Goal: Transaction & Acquisition: Purchase product/service

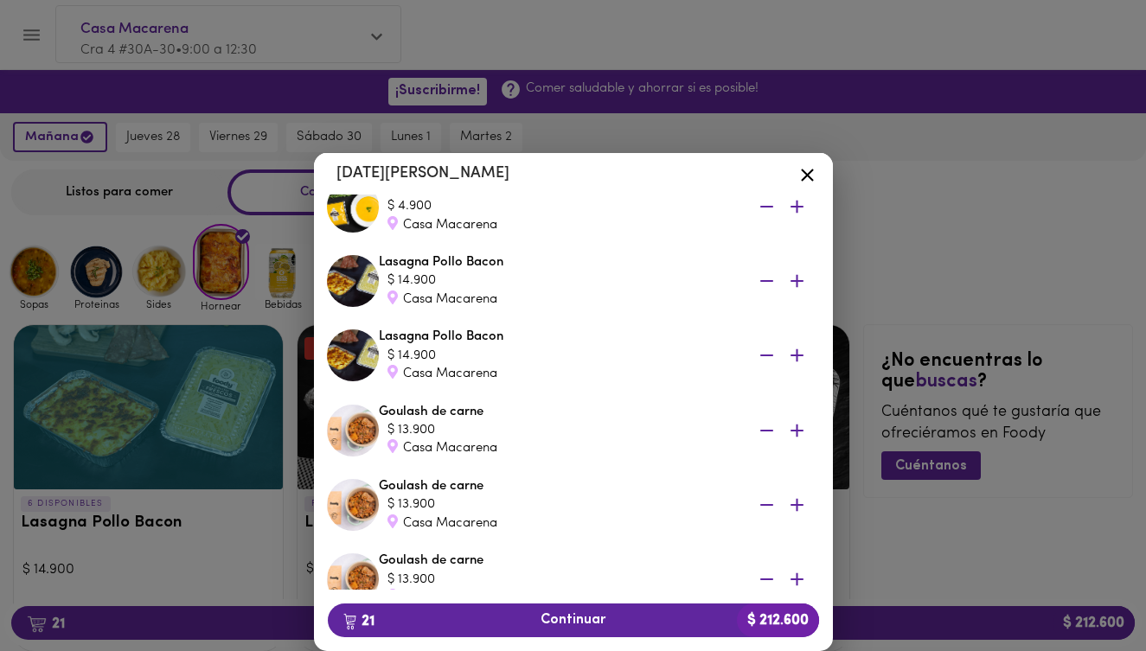
scroll to position [386, 0]
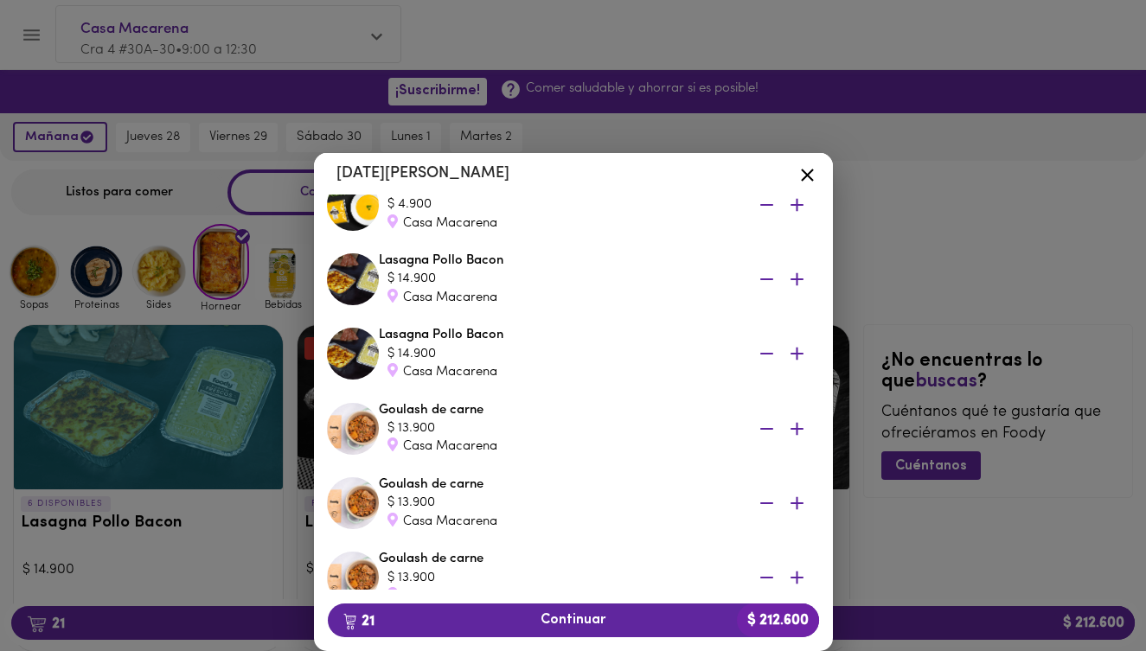
click at [766, 354] on icon "button" at bounding box center [766, 354] width 13 height 2
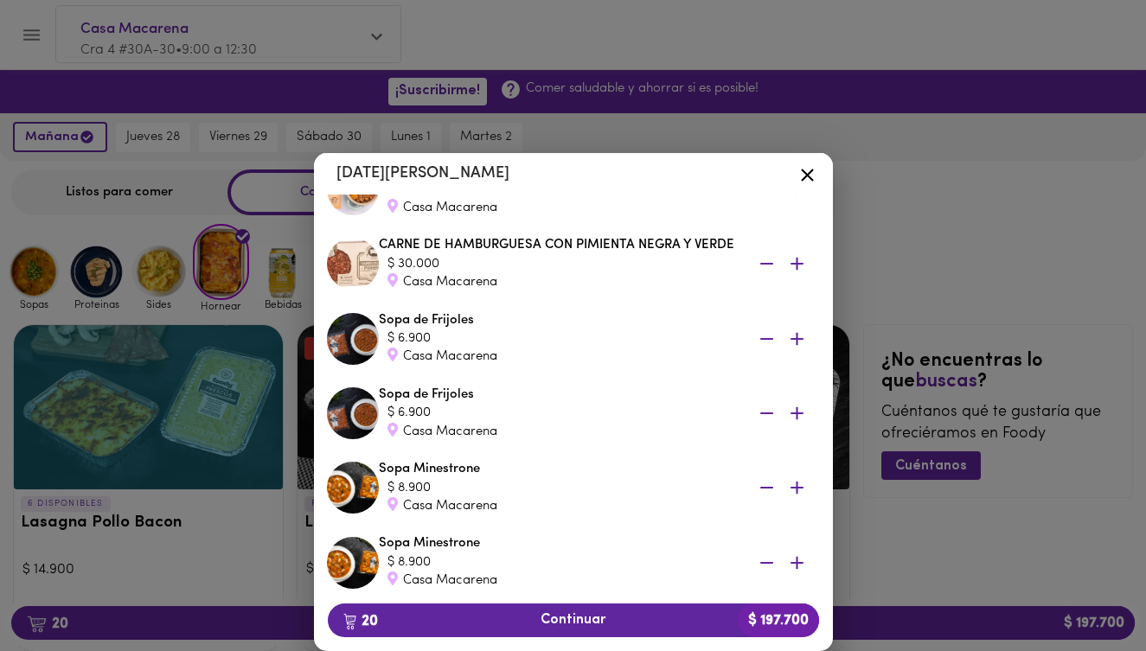
scroll to position [713, 0]
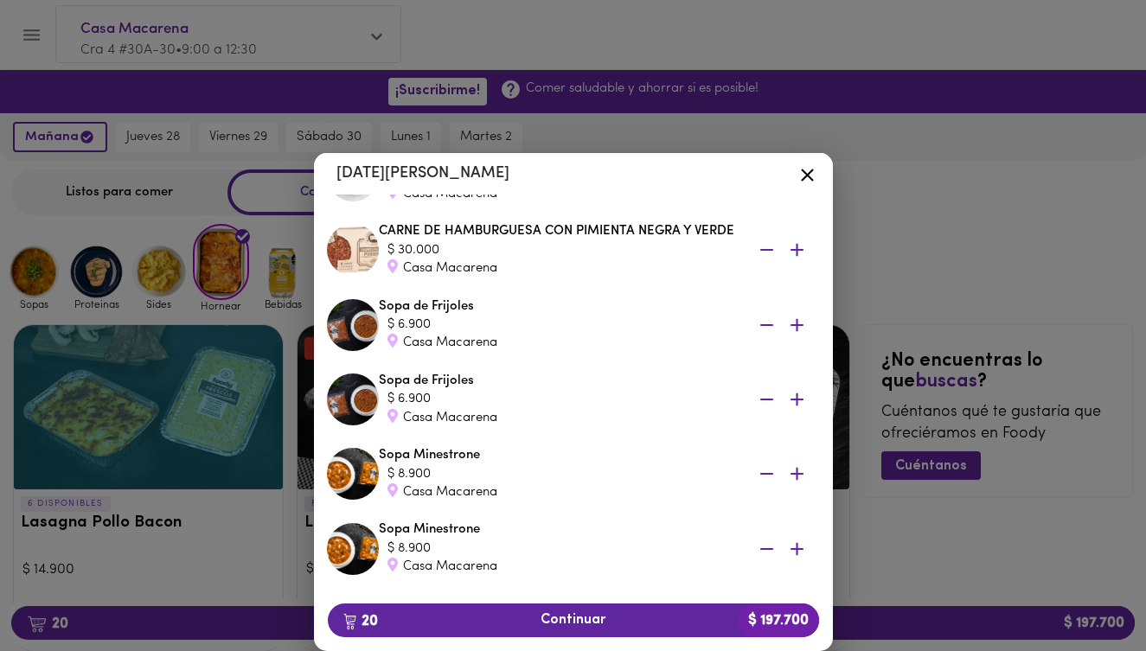
click at [765, 322] on icon "button" at bounding box center [767, 325] width 22 height 22
click at [765, 324] on icon "button" at bounding box center [766, 325] width 13 height 2
click at [768, 324] on icon "button" at bounding box center [766, 325] width 13 height 2
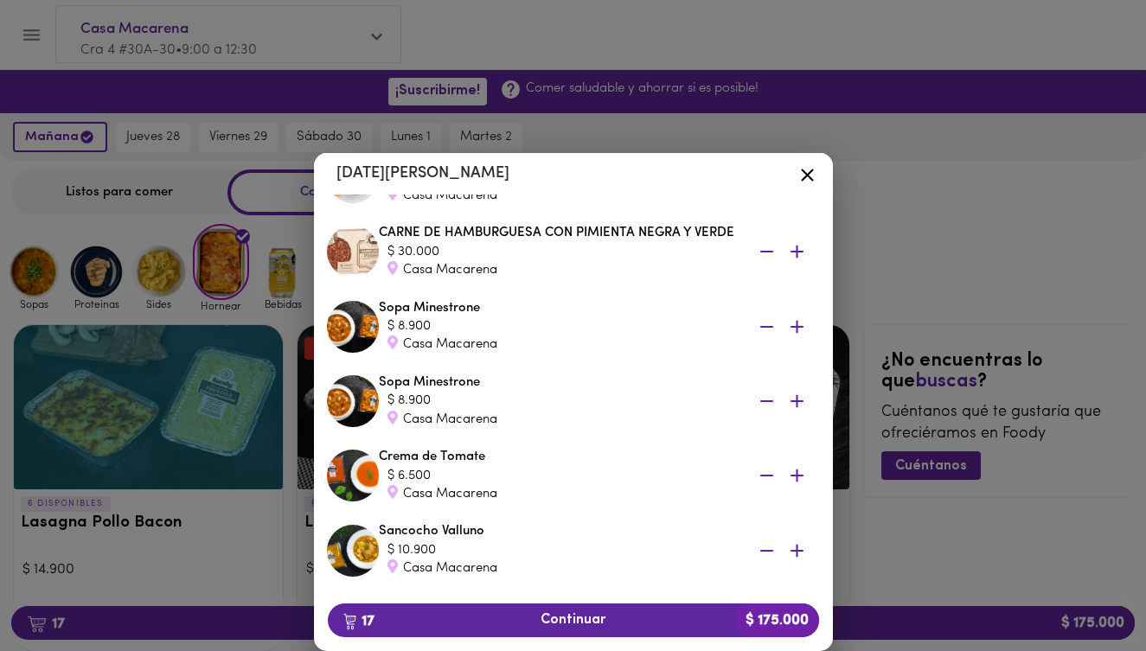
scroll to position [722, 0]
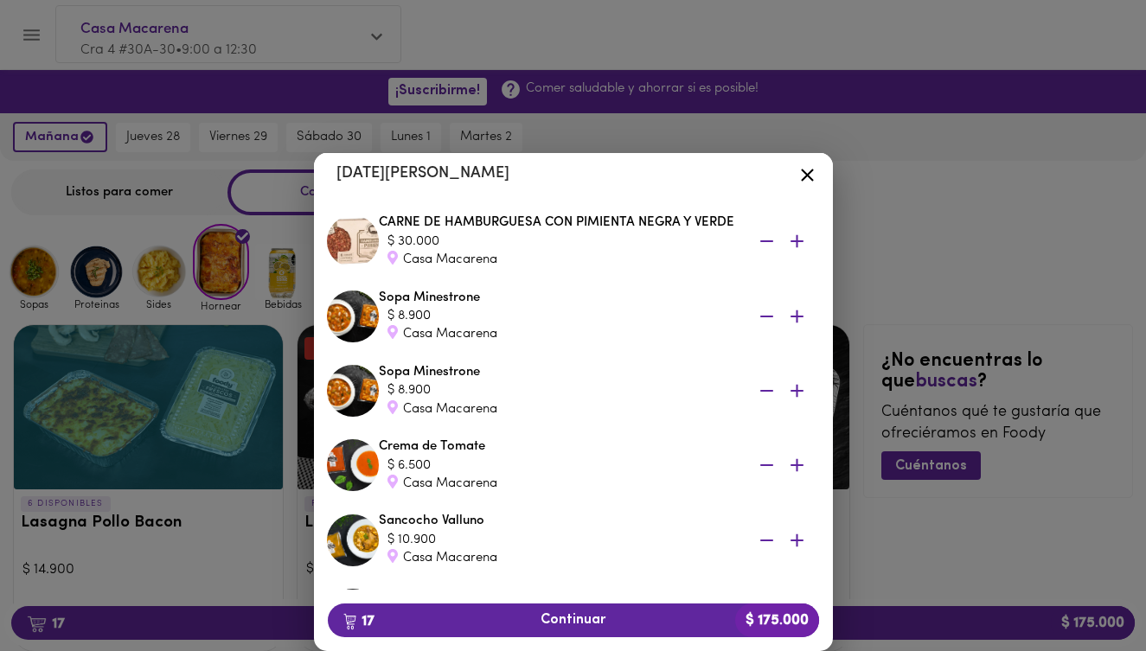
click at [768, 390] on icon "button" at bounding box center [766, 391] width 13 height 2
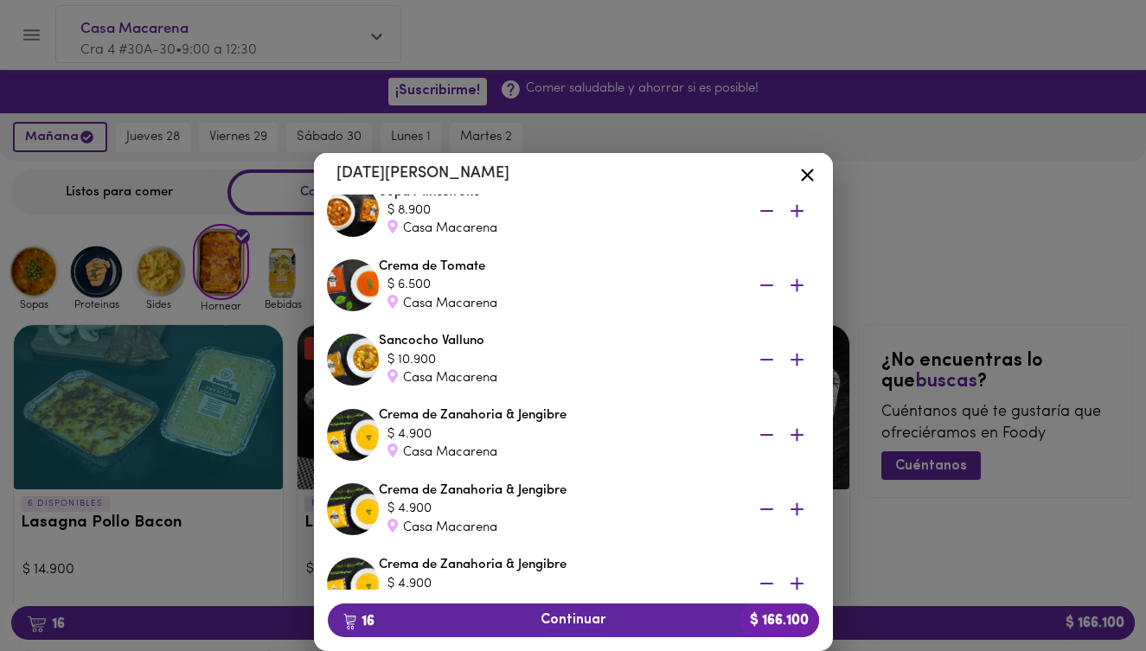
scroll to position [828, 0]
click at [766, 285] on icon "button" at bounding box center [766, 285] width 13 height 2
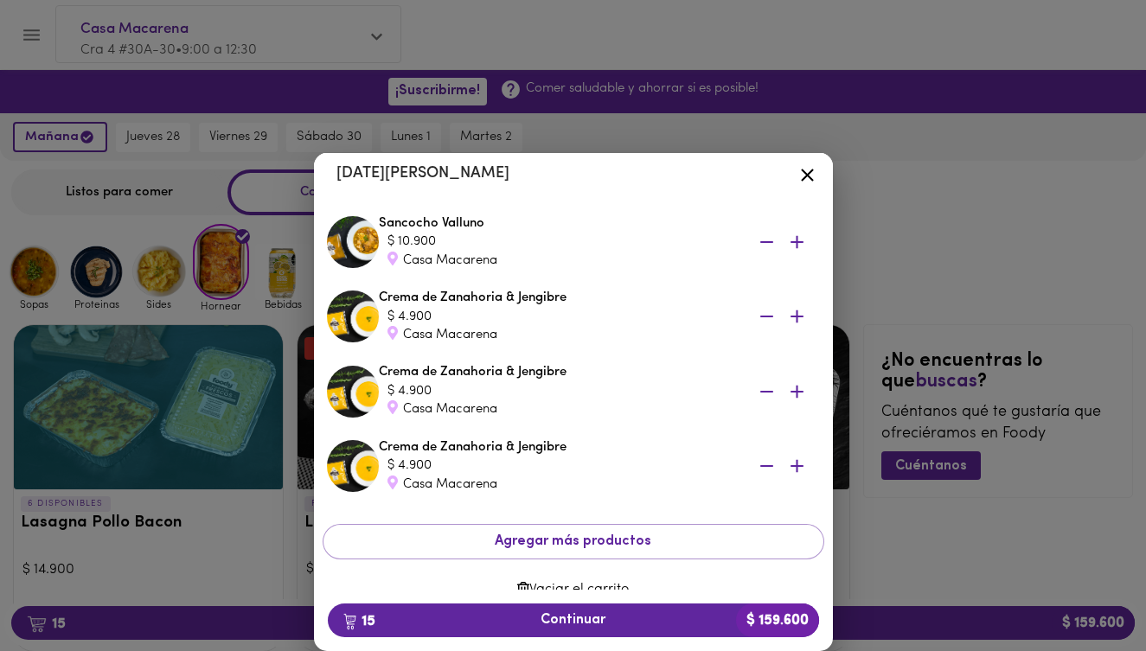
scroll to position [822, 0]
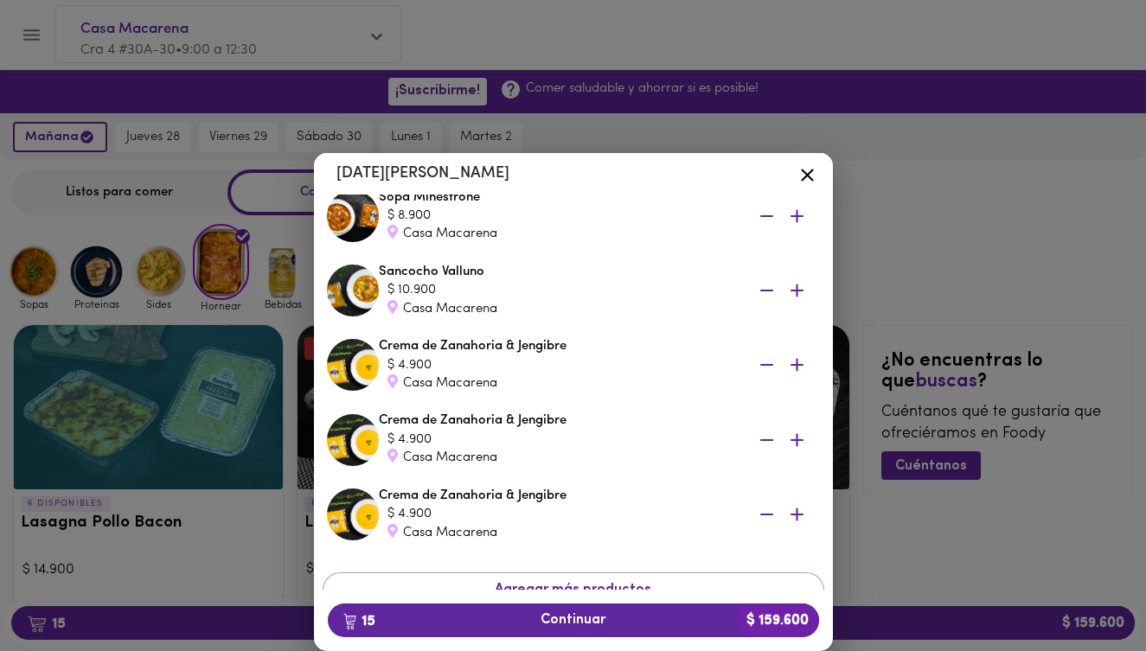
click at [767, 362] on icon "button" at bounding box center [767, 366] width 22 height 22
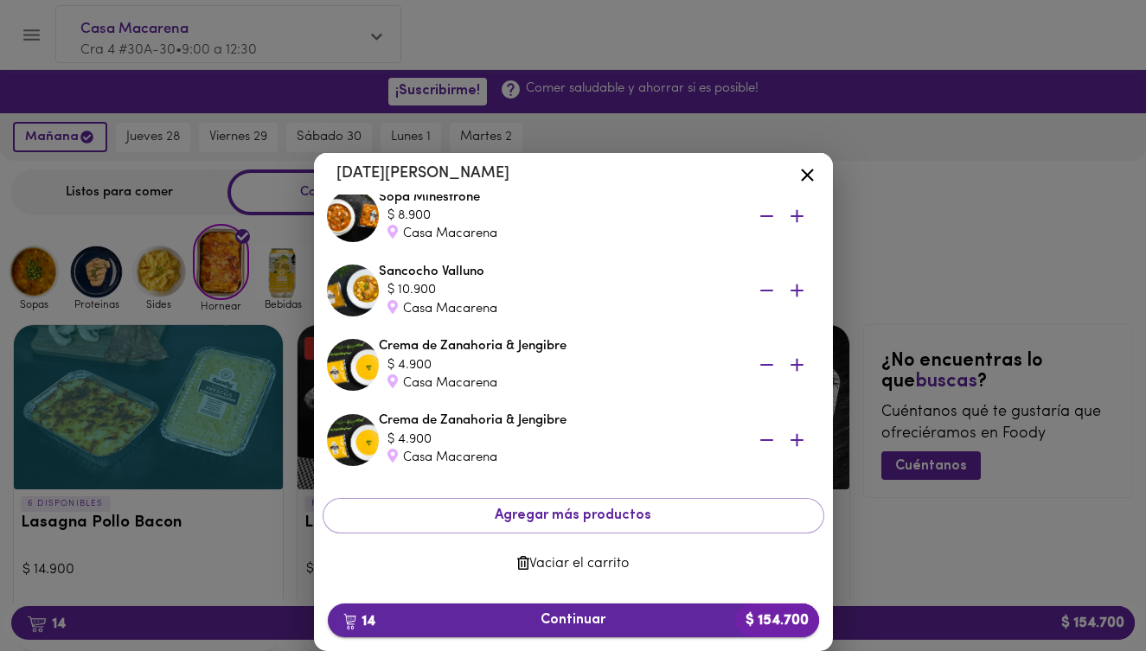
click at [594, 618] on span "14 Continuar $ 154.700" at bounding box center [574, 620] width 464 height 16
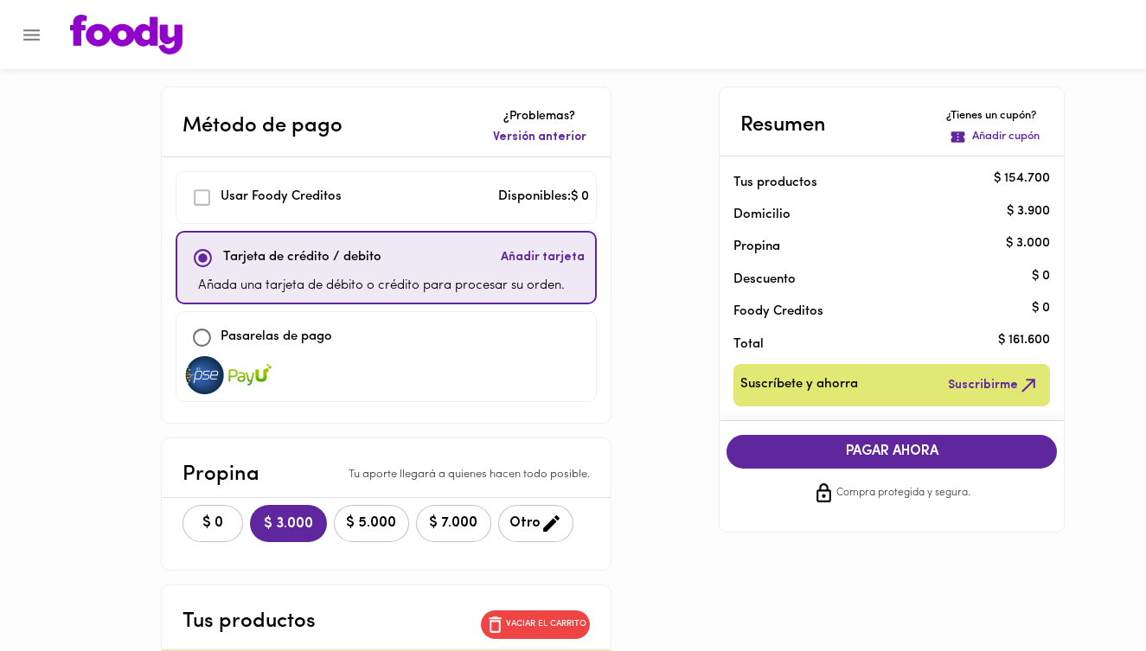
click at [346, 266] on p "Tarjeta de crédito / debito" at bounding box center [302, 258] width 158 height 20
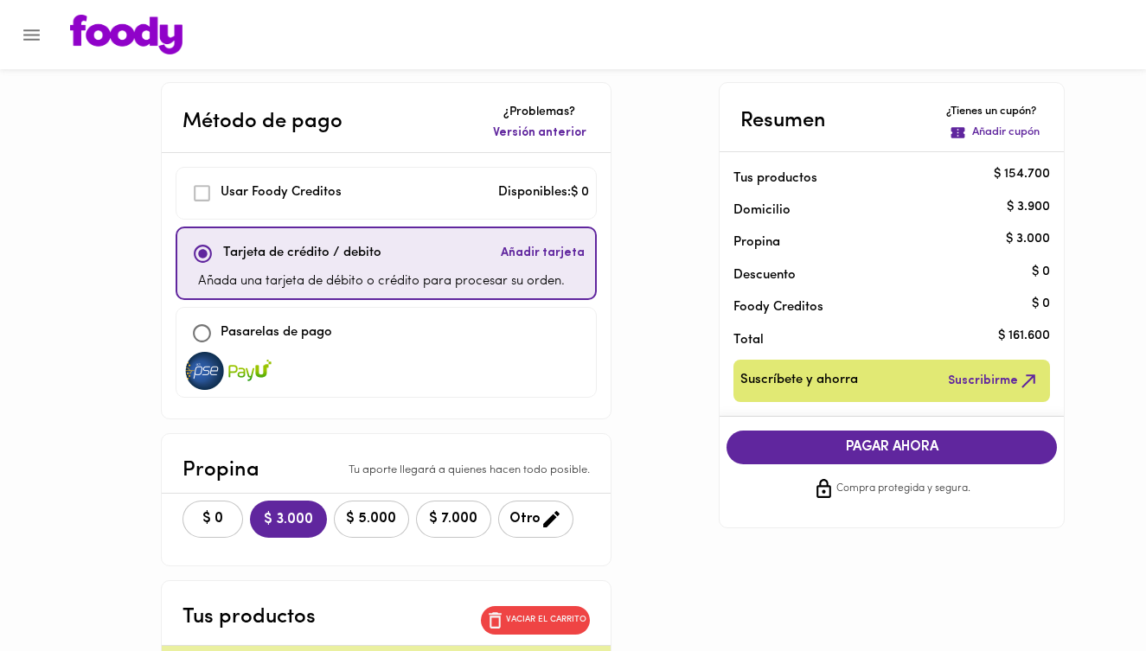
scroll to position [1, 0]
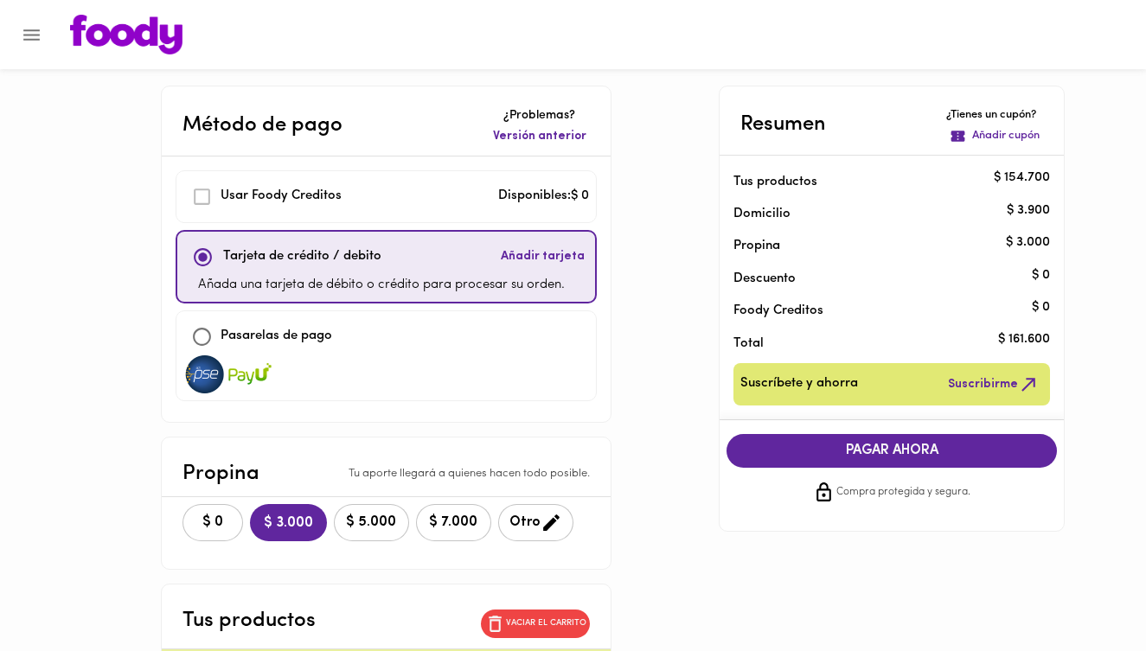
click at [855, 452] on span "PAGAR AHORA" at bounding box center [892, 451] width 296 height 16
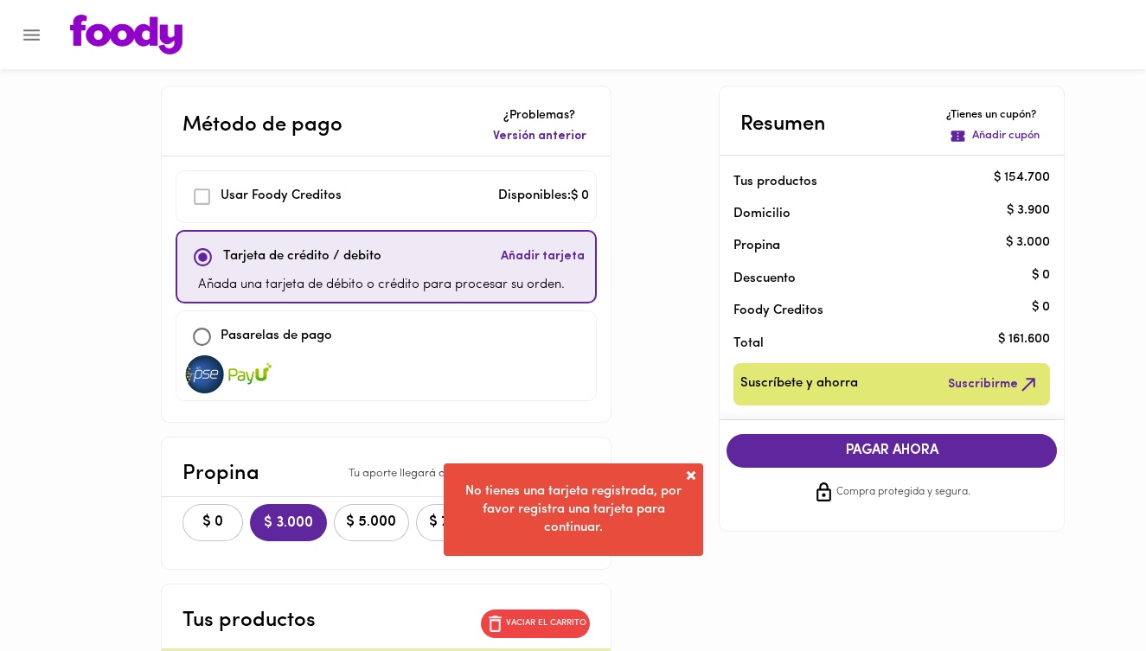
click at [690, 475] on span at bounding box center [690, 475] width 17 height 17
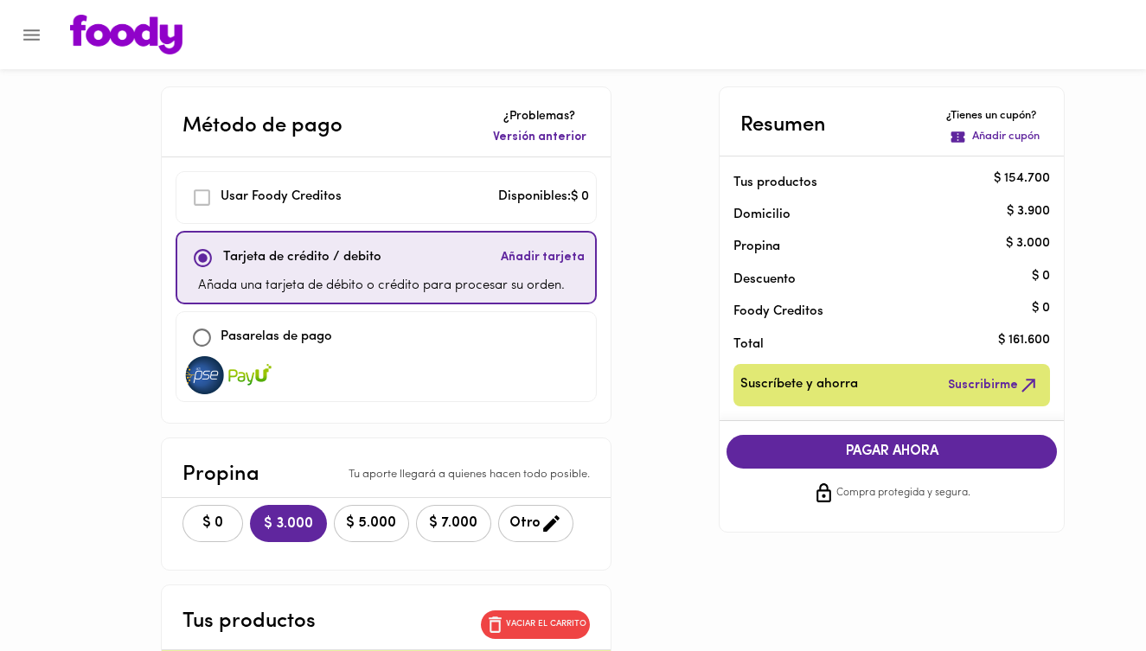
scroll to position [15, 0]
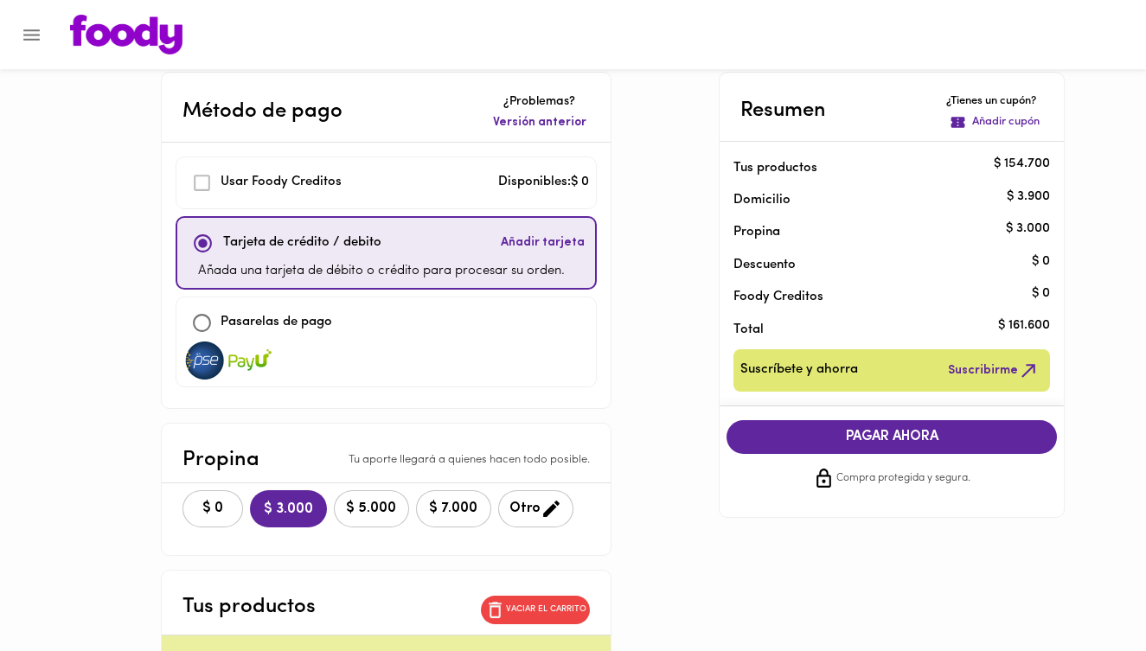
click at [365, 242] on p "Tarjeta de crédito / debito" at bounding box center [302, 243] width 158 height 20
click at [408, 250] on div "Tarjeta de crédito / debito Añadir tarjeta" at bounding box center [386, 243] width 404 height 37
click at [530, 245] on span "Añadir tarjeta" at bounding box center [543, 242] width 84 height 17
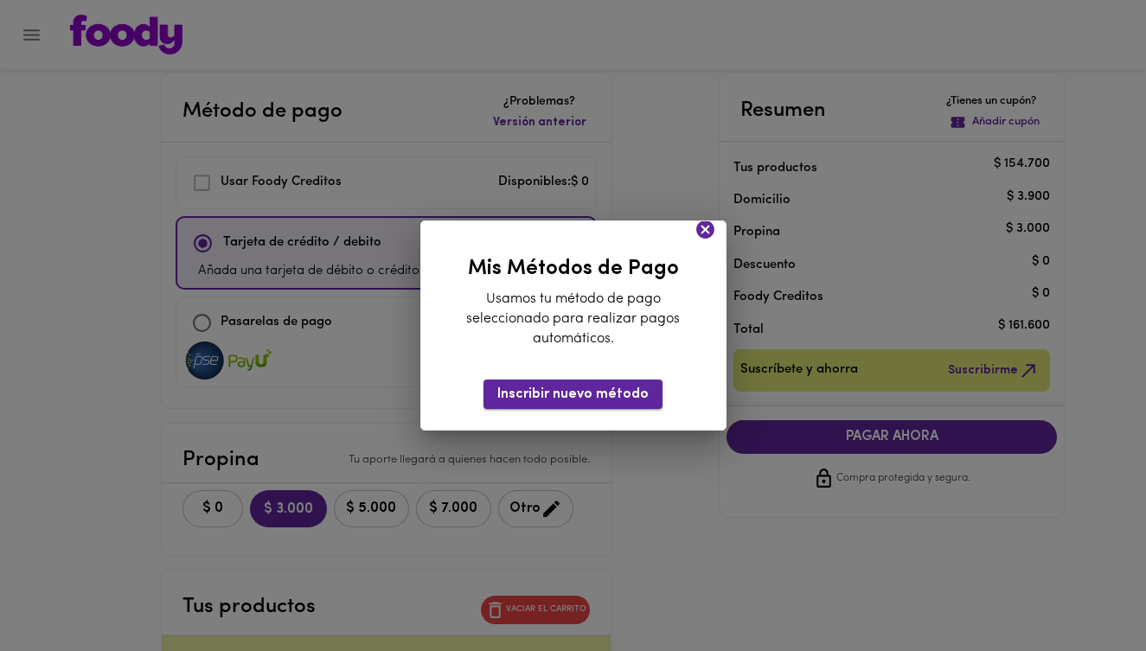
click at [572, 398] on span "Inscribir nuevo método" at bounding box center [572, 395] width 151 height 16
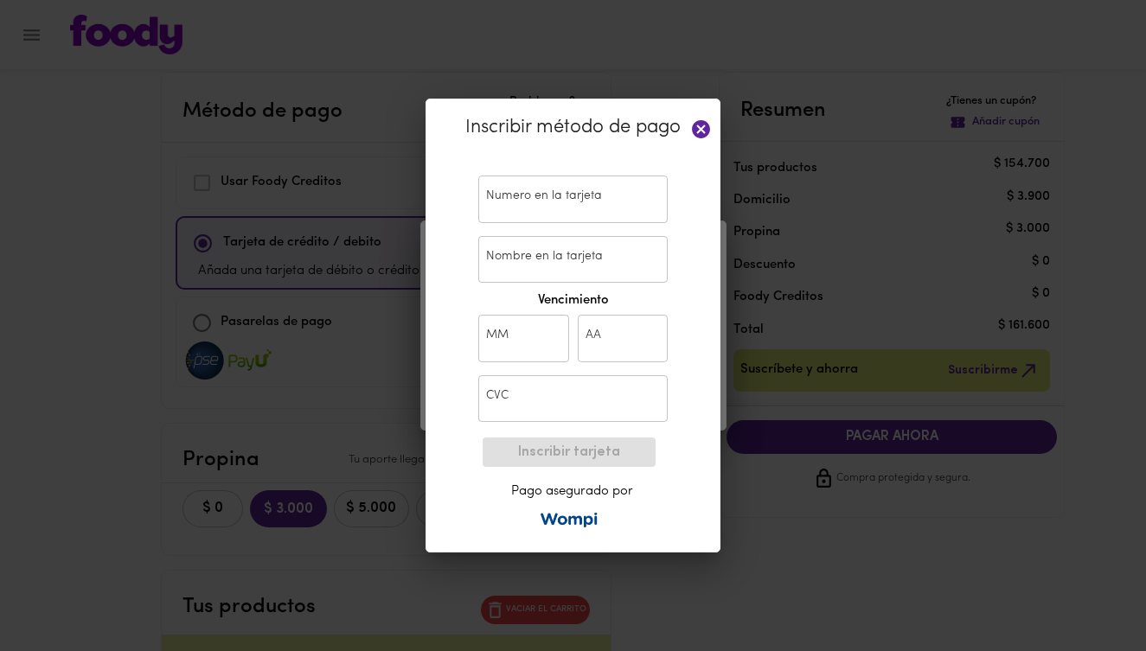
click at [570, 209] on input "text" at bounding box center [572, 200] width 189 height 48
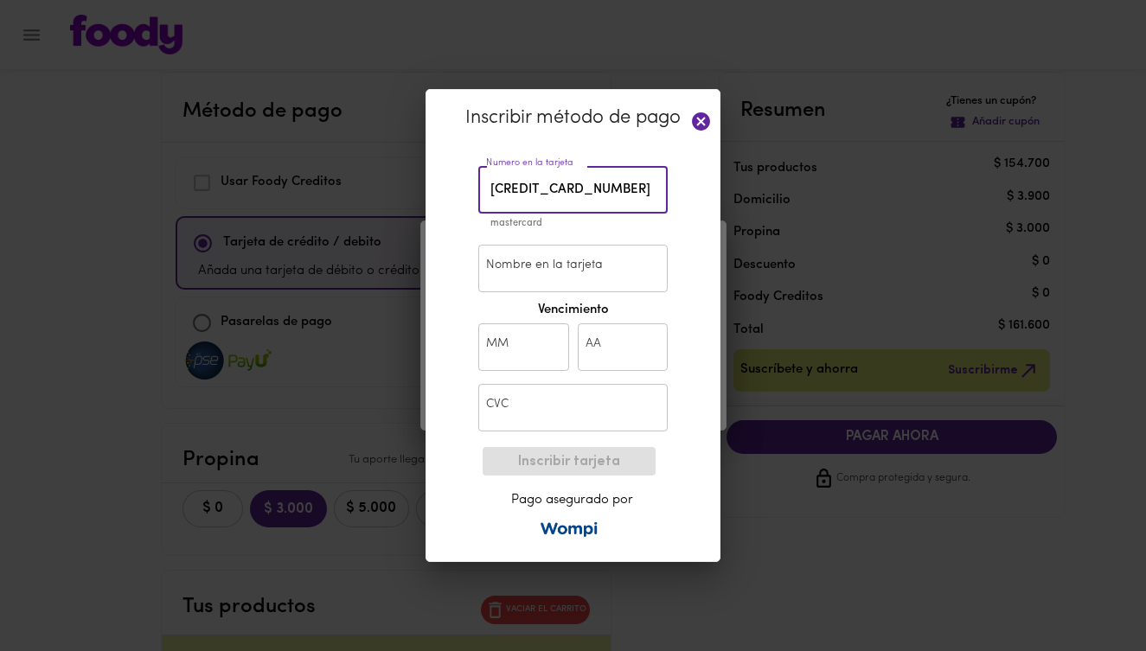
type input "5491 5641 3054 2962"
click at [460, 319] on div "Inscribir método de pago Numero en la tarjeta 5491 5641 3054 2962 Numero en la …" at bounding box center [572, 325] width 295 height 473
click at [539, 285] on input "Nombre en la tarjeta" at bounding box center [572, 269] width 189 height 48
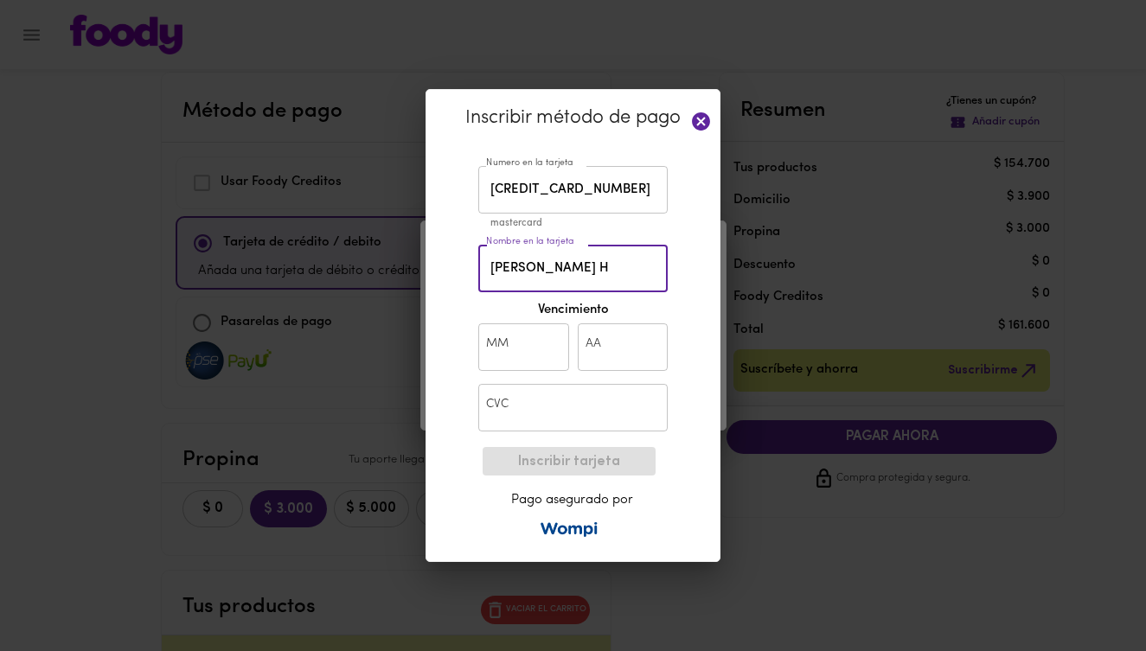
type input "[PERSON_NAME] H"
click at [524, 346] on input "text" at bounding box center [523, 347] width 91 height 48
type input "05"
click at [610, 348] on input "text" at bounding box center [623, 347] width 91 height 48
type input "30"
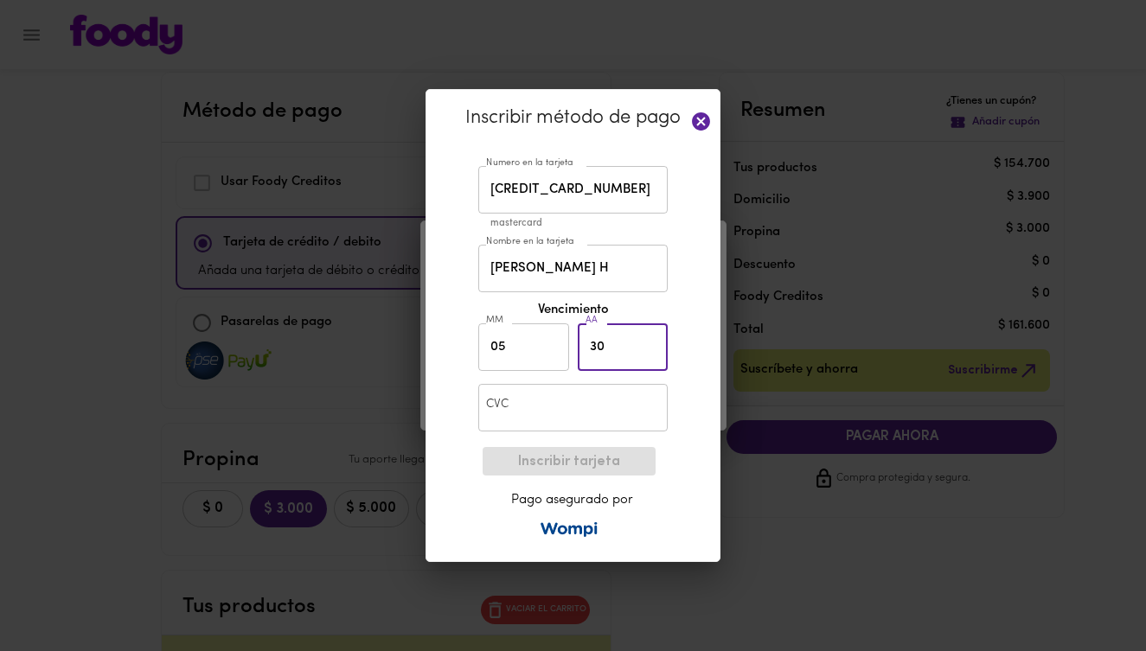
click at [547, 406] on input "text" at bounding box center [572, 408] width 189 height 48
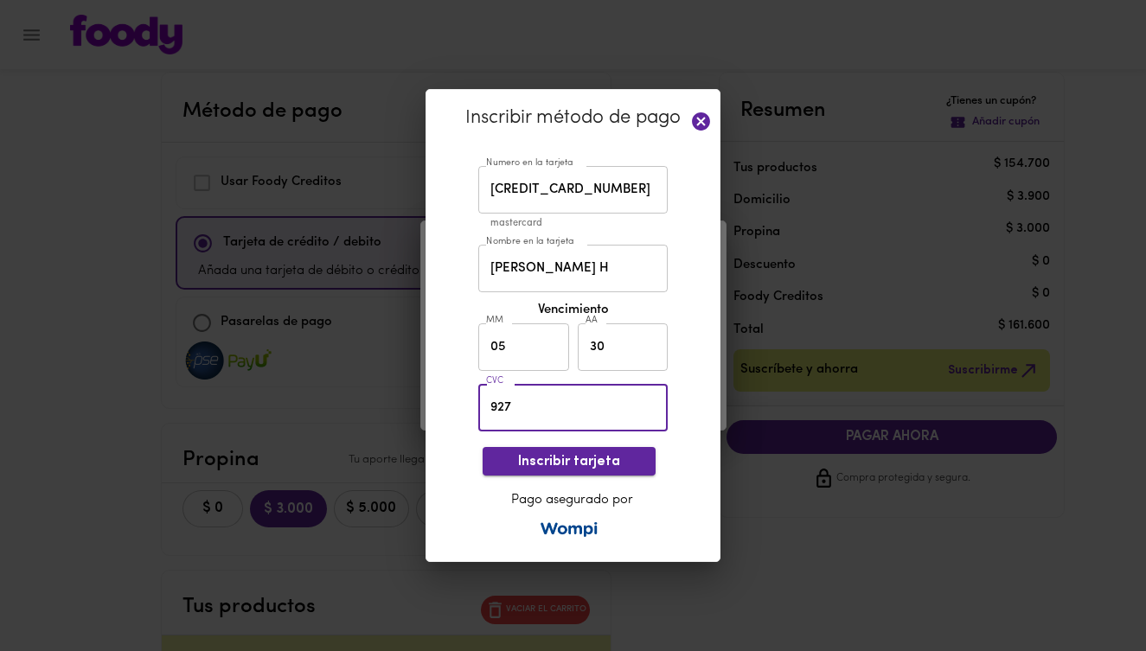
type input "927"
click at [563, 459] on span "Inscribir tarjeta" at bounding box center [568, 462] width 145 height 16
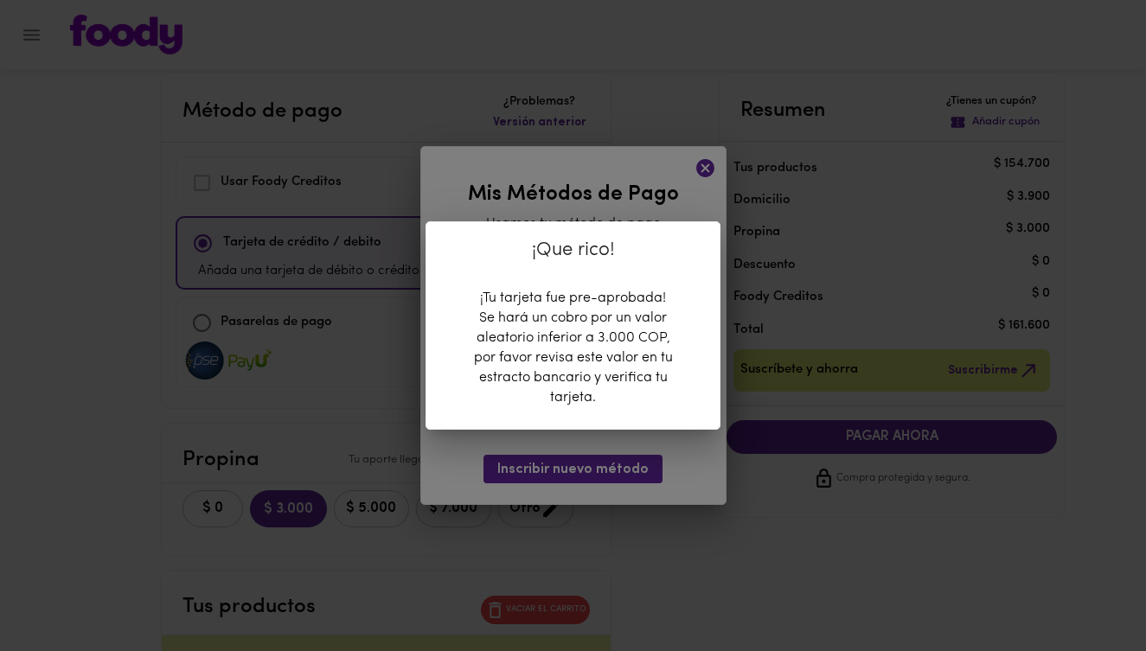
click at [589, 451] on div "¡Que rico! ¡Tu tarjeta fue pre-aprobada! Se hará un cobro por un valor aleatori…" at bounding box center [573, 325] width 1146 height 651
click at [709, 164] on div "¡Que rico! ¡Tu tarjeta fue pre-aprobada! Se hará un cobro por un valor aleatori…" at bounding box center [573, 325] width 1146 height 651
click at [751, 580] on div "¡Que rico! ¡Tu tarjeta fue pre-aprobada! Se hará un cobro por un valor aleatori…" at bounding box center [573, 325] width 1146 height 651
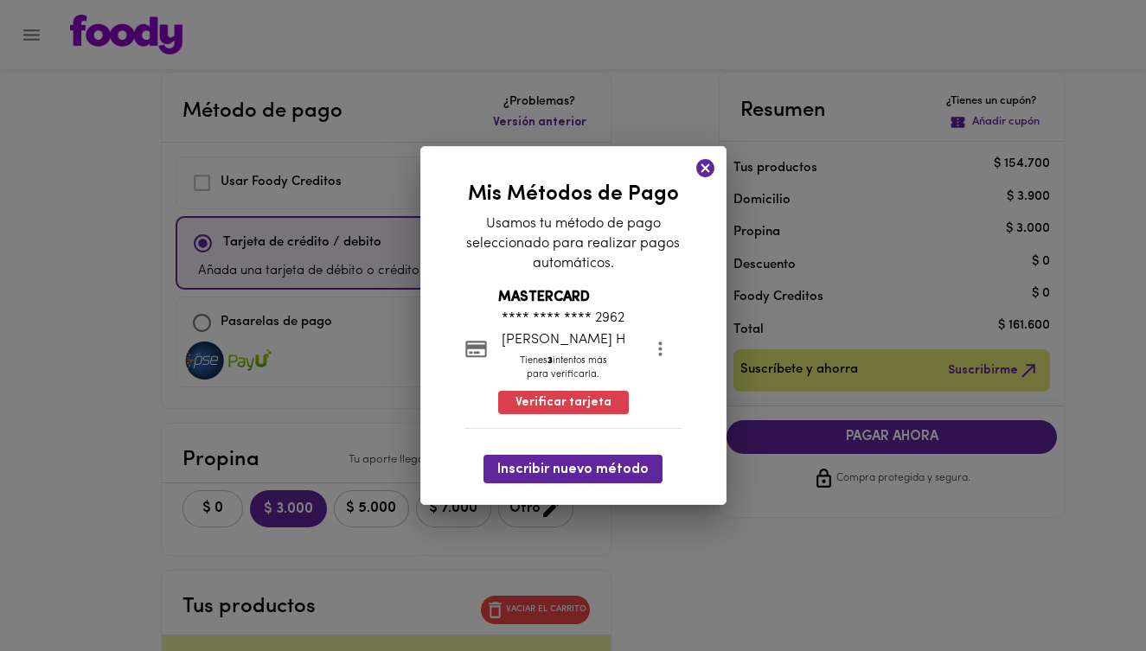
click at [576, 466] on span "Inscribir nuevo método" at bounding box center [572, 470] width 151 height 16
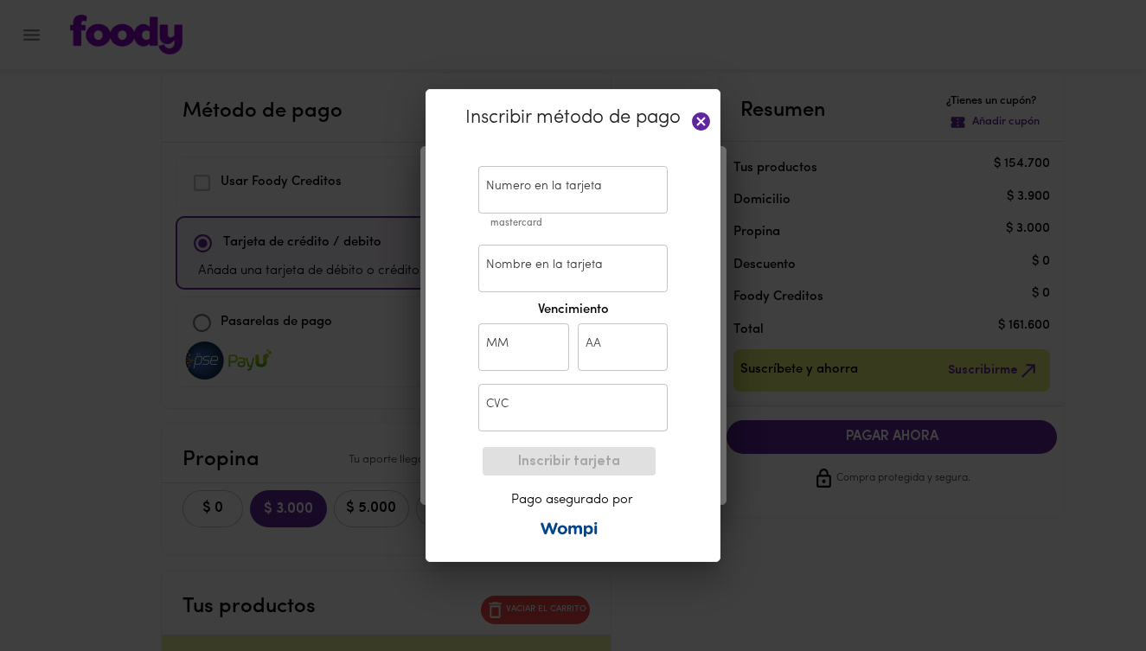
click at [695, 125] on icon at bounding box center [701, 121] width 18 height 18
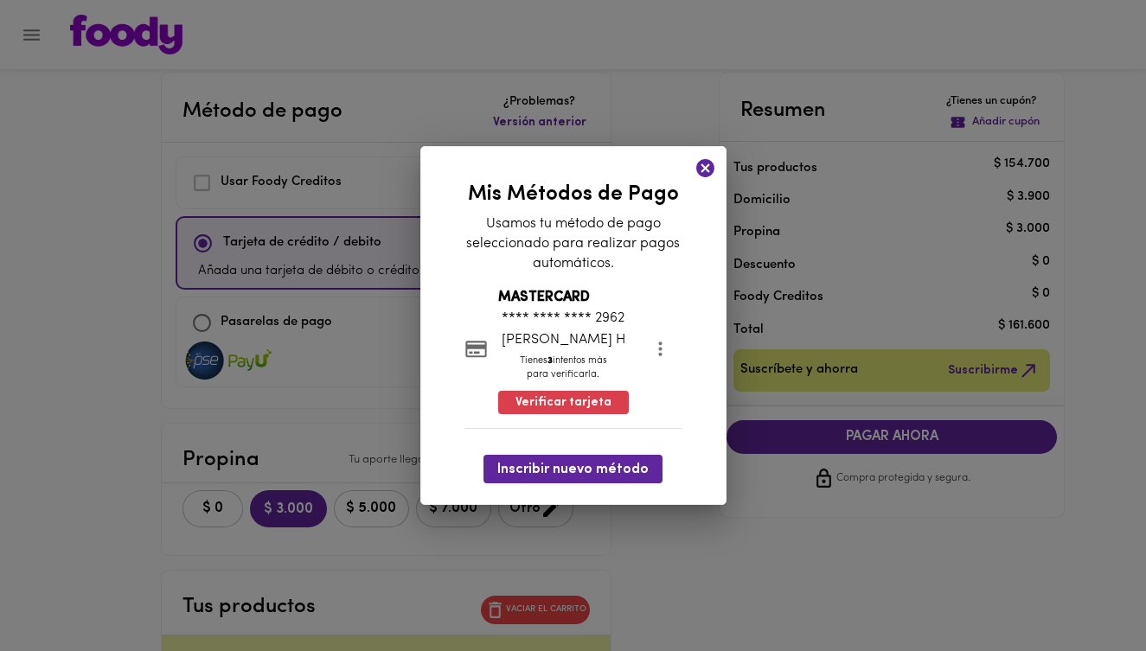
click at [707, 167] on icon at bounding box center [705, 168] width 18 height 18
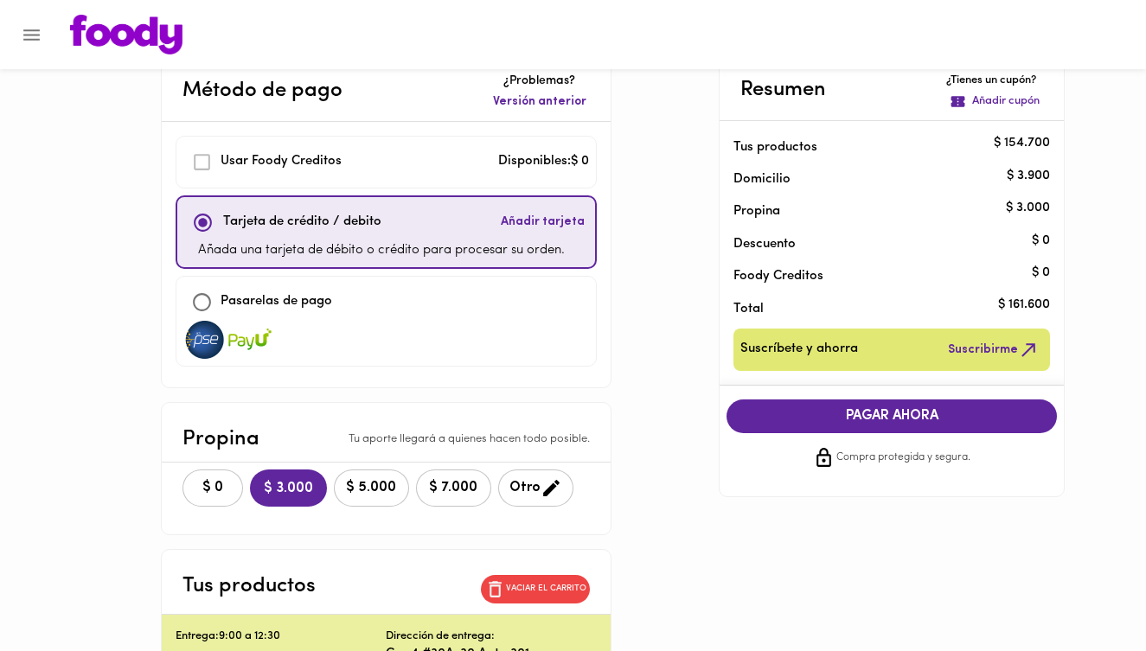
scroll to position [0, 0]
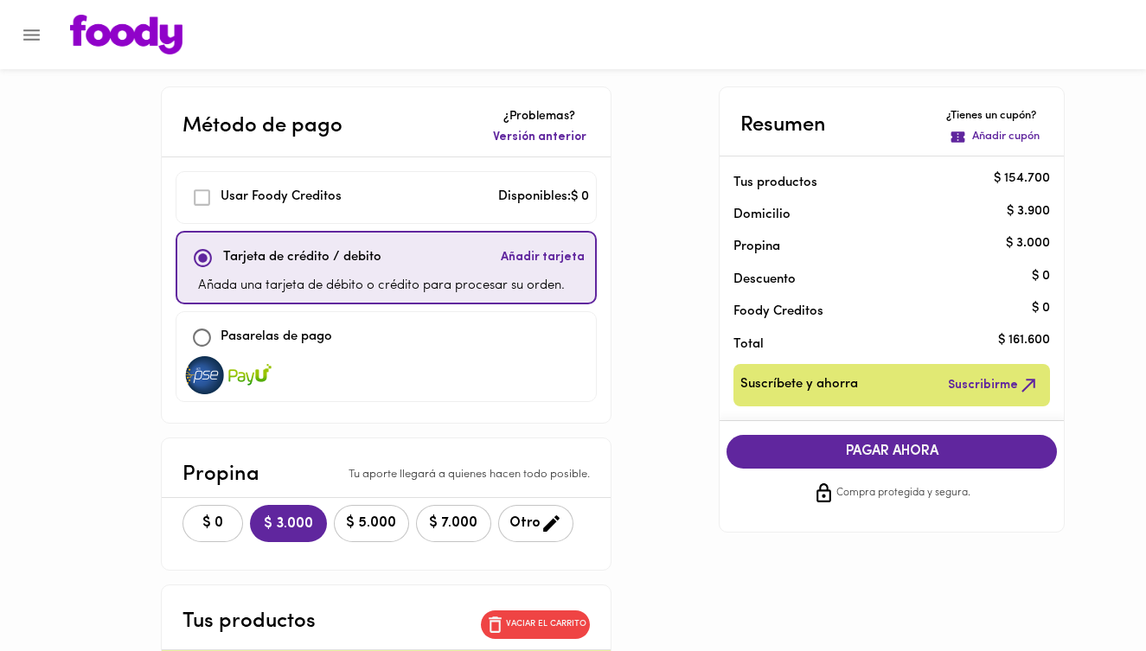
click at [827, 459] on span "PAGAR AHORA" at bounding box center [892, 452] width 296 height 16
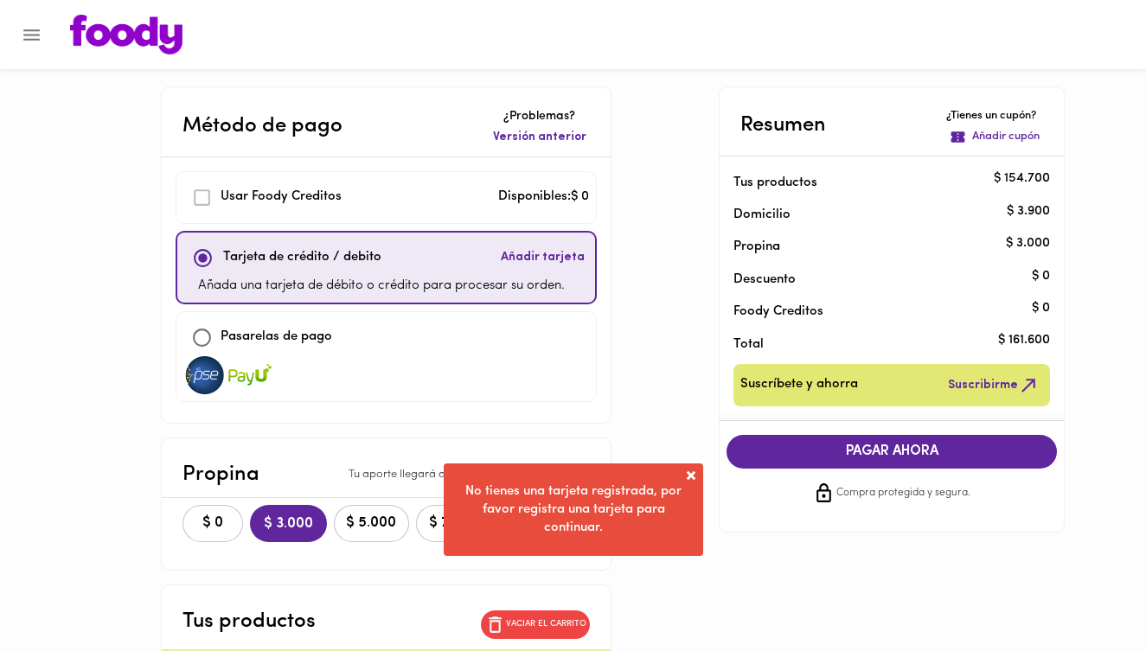
click at [483, 272] on div "Tarjeta de crédito / debito Añadir tarjeta" at bounding box center [386, 258] width 404 height 37
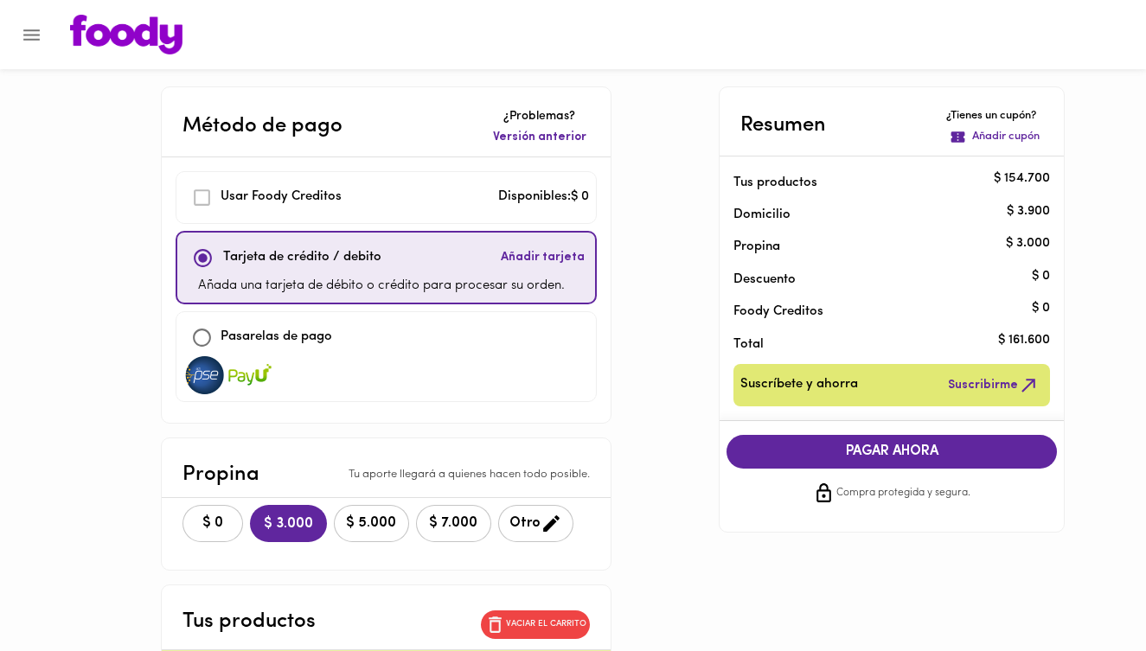
click at [349, 269] on div "Tarjeta de crédito / debito" at bounding box center [282, 258] width 197 height 37
click at [882, 460] on button "PAGAR AHORA" at bounding box center [891, 452] width 330 height 34
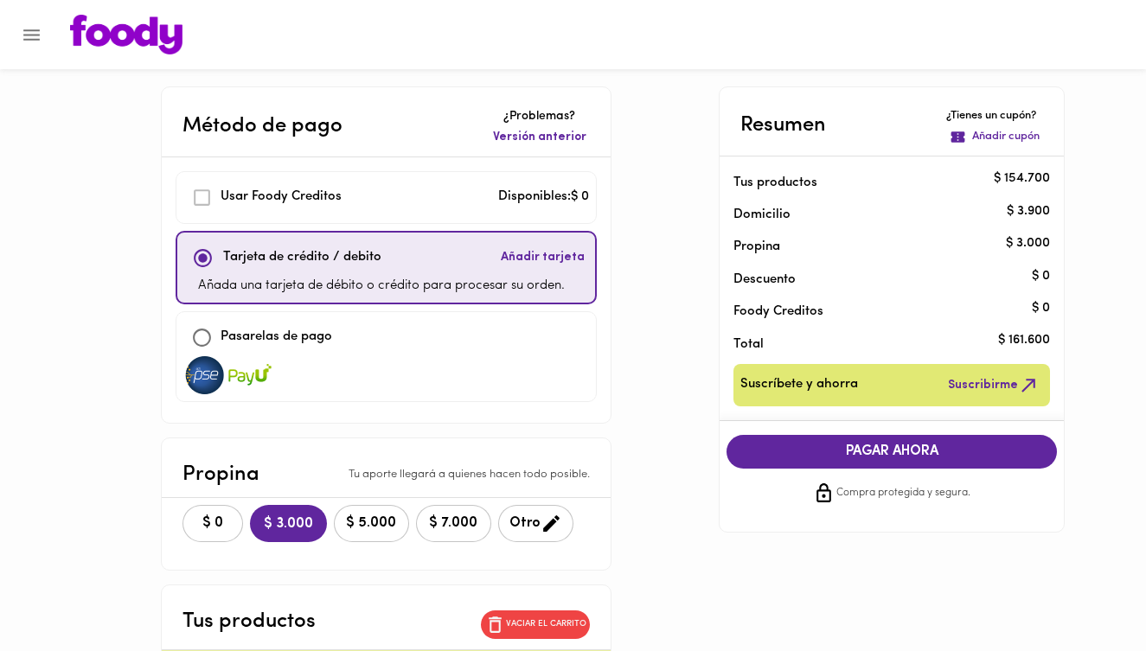
click at [978, 381] on span "Suscribirme" at bounding box center [994, 385] width 92 height 22
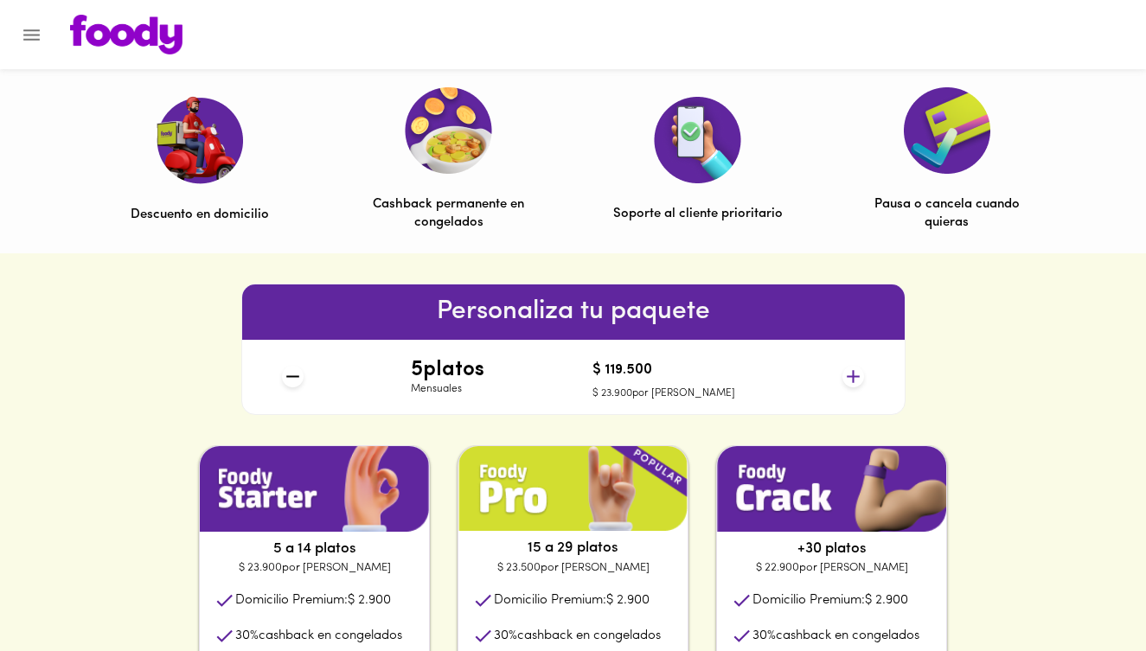
scroll to position [528, 0]
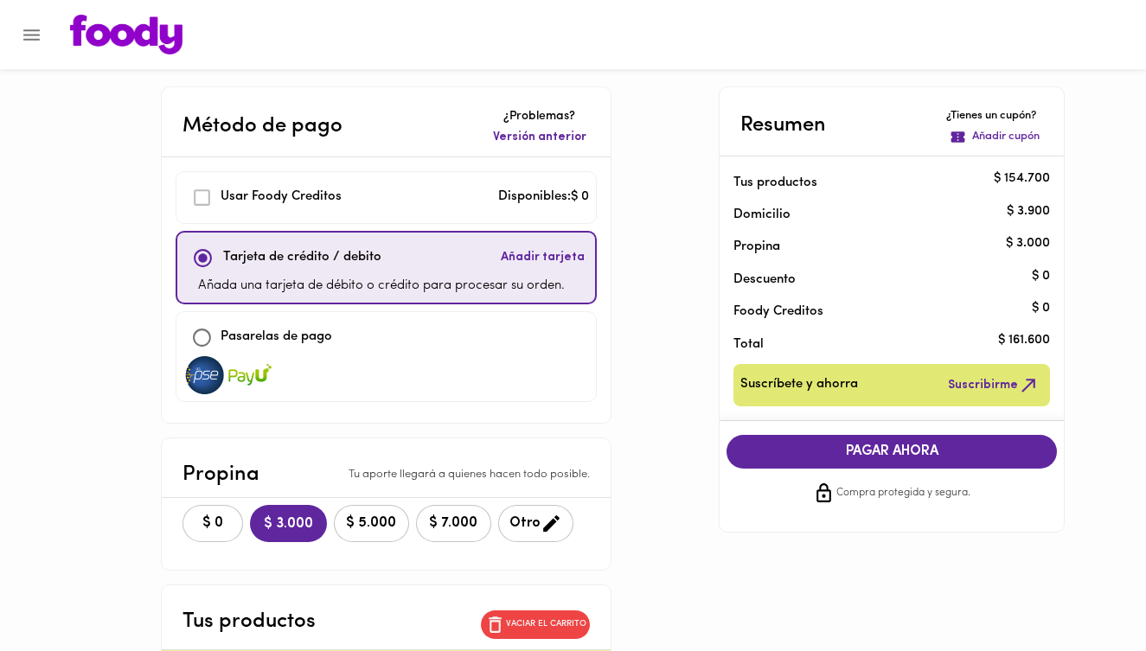
click at [35, 38] on icon "Menu" at bounding box center [31, 34] width 16 height 11
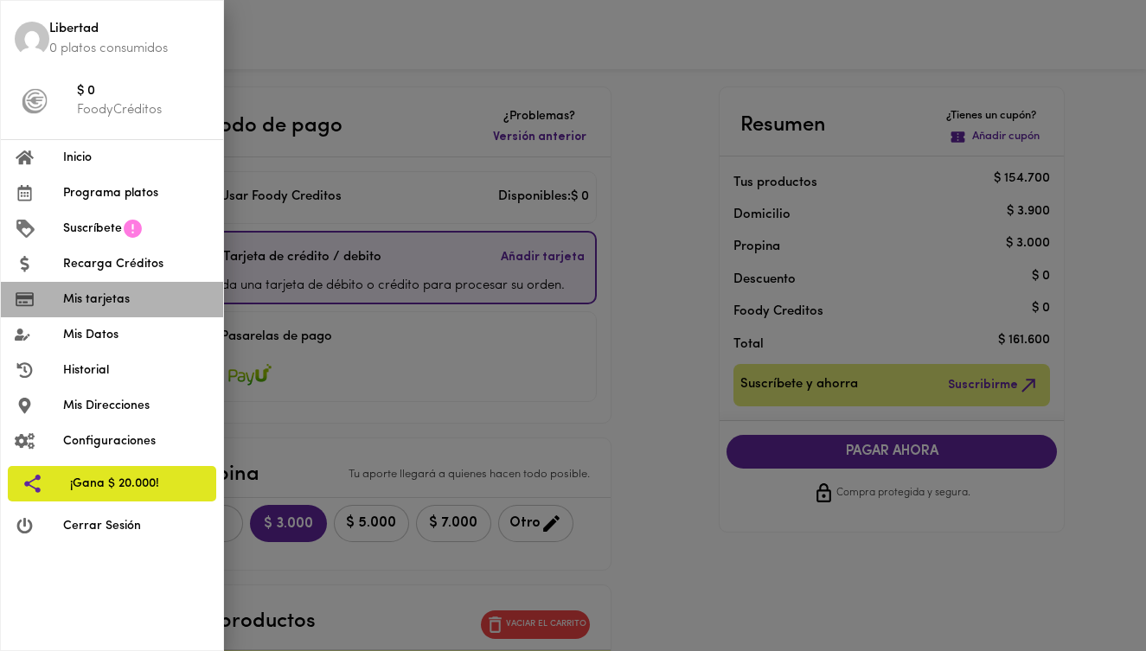
click at [112, 304] on span "Mis tarjetas" at bounding box center [136, 300] width 146 height 18
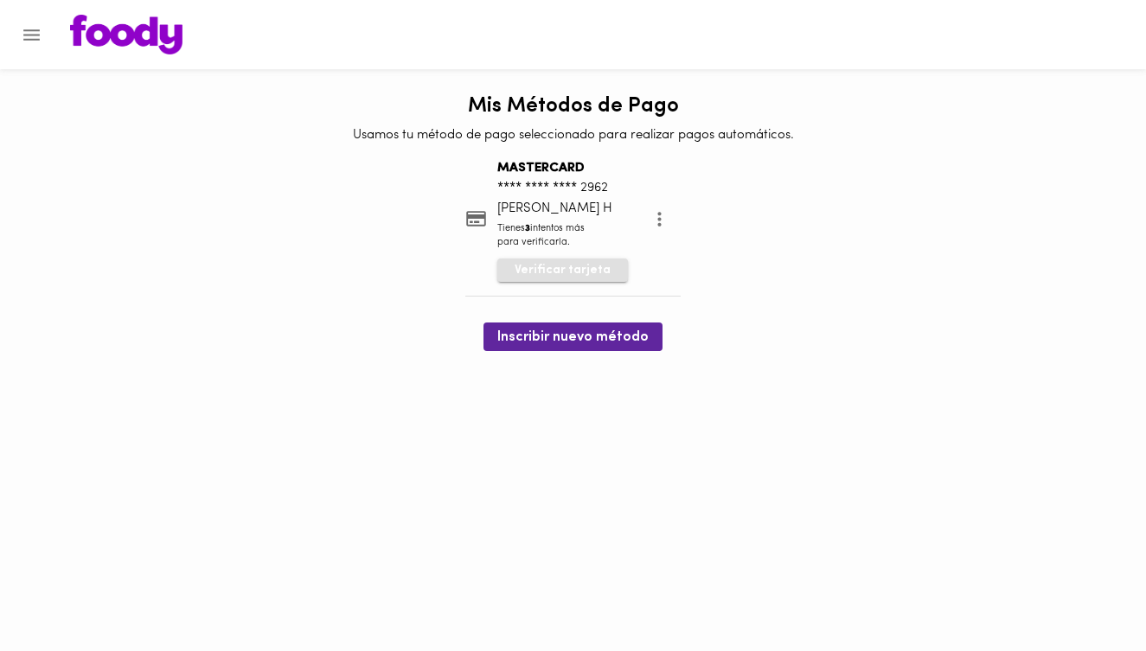
click at [558, 274] on span "Verificar tarjeta" at bounding box center [563, 270] width 96 height 17
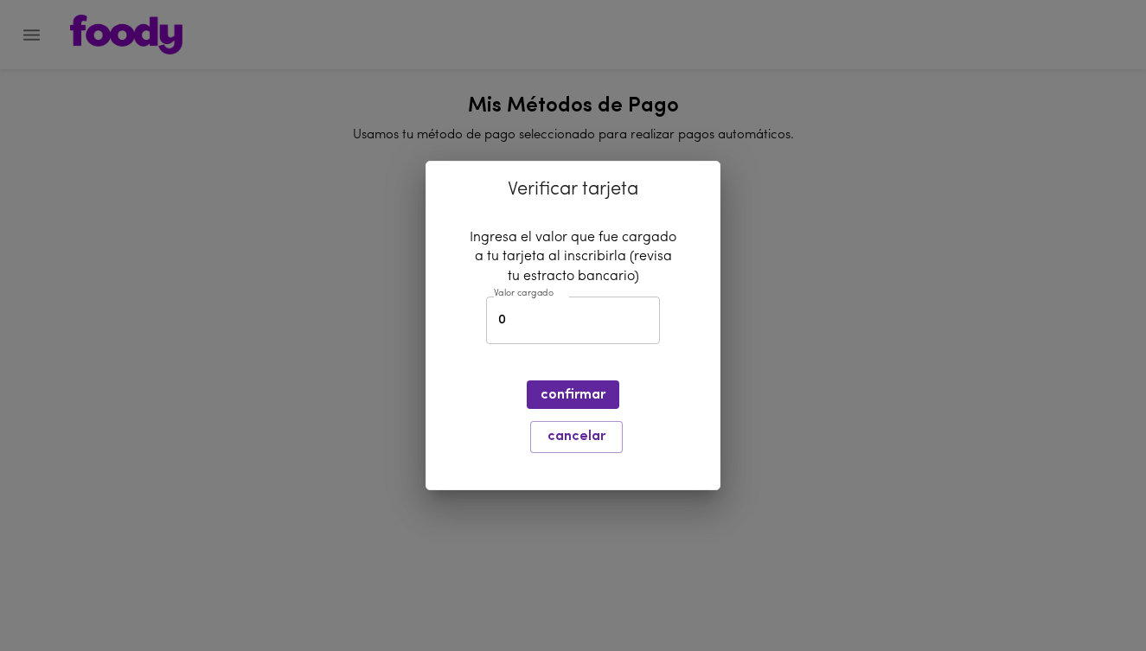
click at [546, 332] on input "0" at bounding box center [573, 321] width 174 height 48
type input "2423"
click at [575, 399] on span "confirmar" at bounding box center [572, 395] width 65 height 16
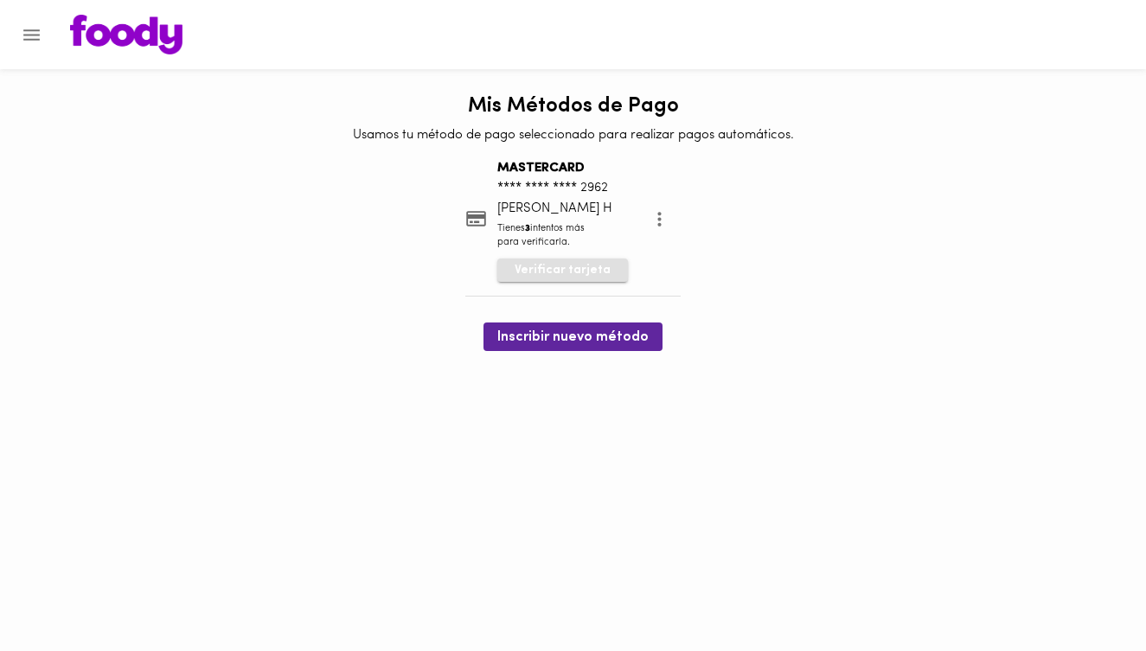
click at [566, 274] on span "Verificar tarjeta" at bounding box center [563, 270] width 96 height 17
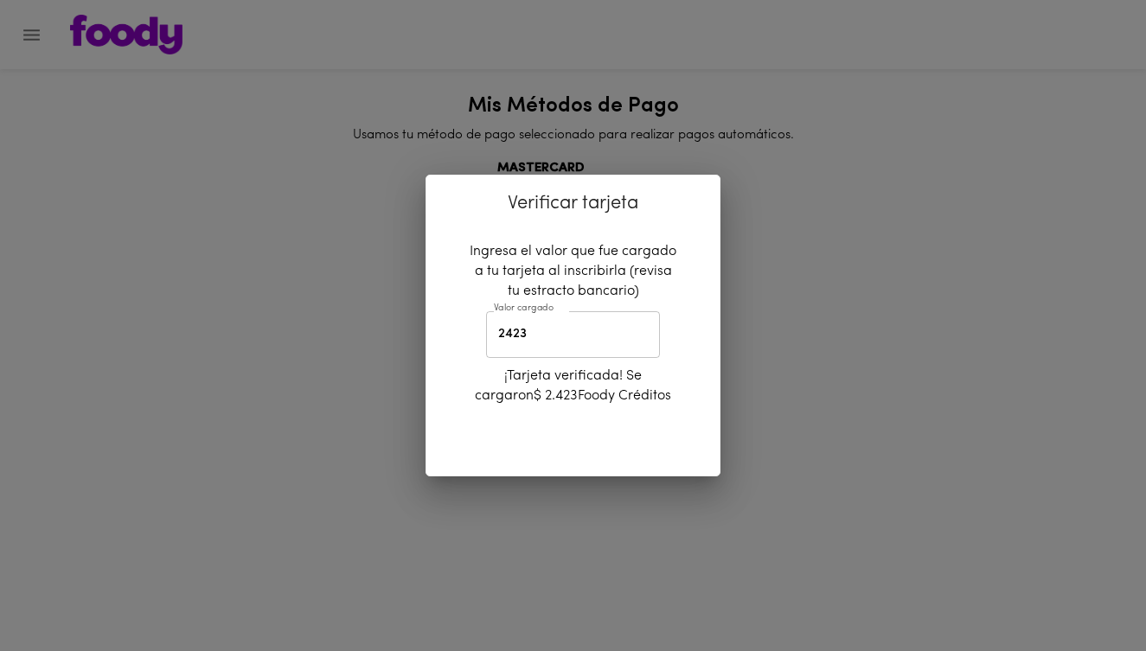
click at [668, 549] on div "Verificar tarjeta Ingresa el valor que fue cargado a tu tarjeta al inscribirla …" at bounding box center [573, 325] width 1146 height 651
click at [572, 534] on div "Verificar tarjeta Ingresa el valor que fue cargado a tu tarjeta al inscribirla …" at bounding box center [573, 325] width 1146 height 651
click at [841, 314] on div "Verificar tarjeta Ingresa el valor que fue cargado a tu tarjeta al inscribirla …" at bounding box center [573, 325] width 1146 height 651
click at [771, 170] on div "Verificar tarjeta Ingresa el valor que fue cargado a tu tarjeta al inscribirla …" at bounding box center [573, 325] width 1146 height 651
click at [106, 307] on div "Verificar tarjeta Ingresa el valor que fue cargado a tu tarjeta al inscribirla …" at bounding box center [573, 325] width 1146 height 651
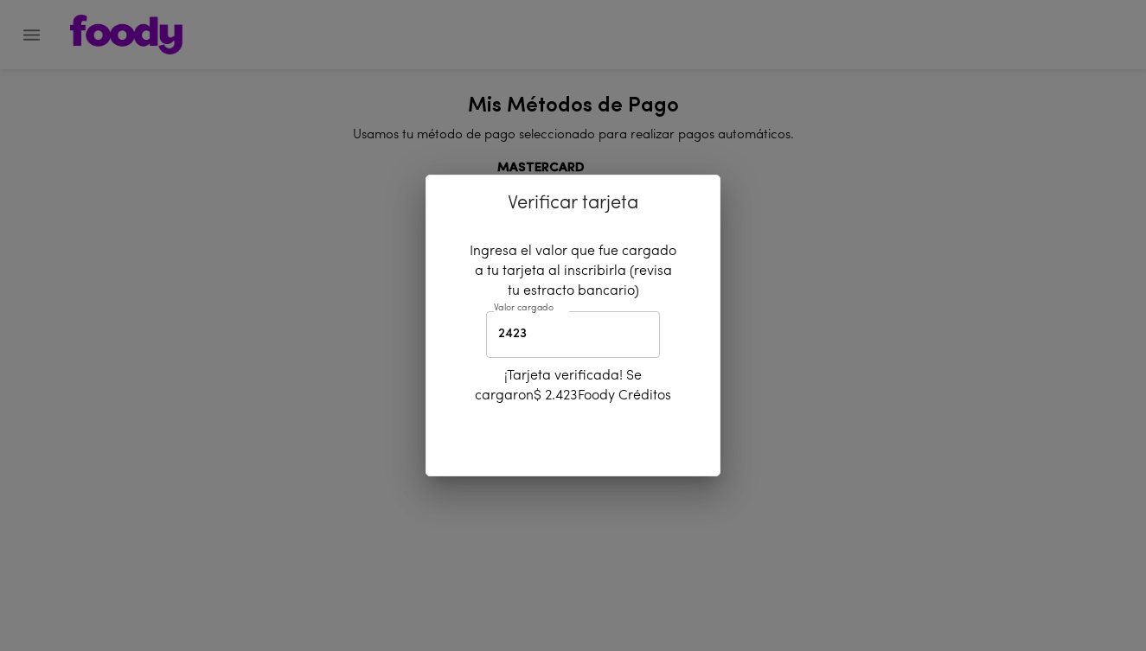
click at [542, 332] on input "2423" at bounding box center [573, 335] width 174 height 48
click at [820, 464] on div "Verificar tarjeta Ingresa el valor que fue cargado a tu tarjeta al inscribirla …" at bounding box center [573, 325] width 1146 height 651
click at [250, 144] on div "Verificar tarjeta Ingresa el valor que fue cargado a tu tarjeta al inscribirla …" at bounding box center [573, 325] width 1146 height 651
click at [665, 122] on div "Verificar tarjeta Ingresa el valor que fue cargado a tu tarjeta al inscribirla …" at bounding box center [573, 325] width 1146 height 651
click at [35, 23] on div "Verificar tarjeta Ingresa el valor que fue cargado a tu tarjeta al inscribirla …" at bounding box center [573, 325] width 1146 height 651
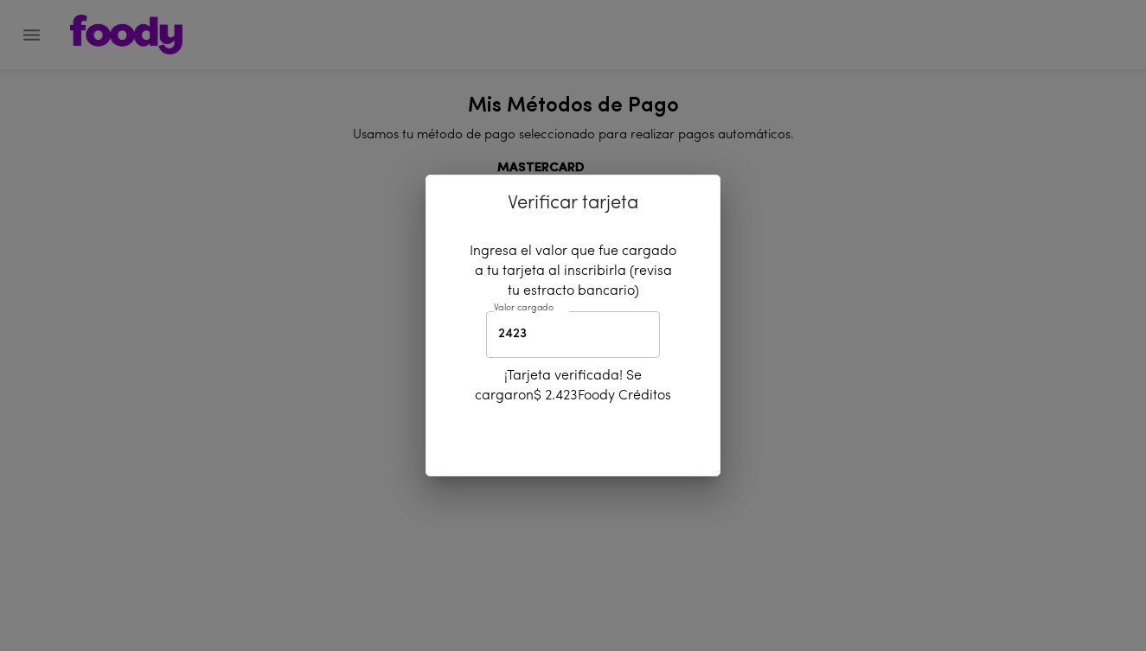
click at [35, 32] on div "Verificar tarjeta Ingresa el valor que fue cargado a tu tarjeta al inscribirla …" at bounding box center [573, 325] width 1146 height 651
click at [728, 336] on div "Verificar tarjeta Ingresa el valor que fue cargado a tu tarjeta al inscribirla …" at bounding box center [573, 325] width 1146 height 651
click at [556, 343] on input "2423" at bounding box center [573, 335] width 174 height 48
click at [848, 459] on div "Verificar tarjeta Ingresa el valor que fue cargado a tu tarjeta al inscribirla …" at bounding box center [573, 325] width 1146 height 651
click at [1035, 93] on div "Verificar tarjeta Ingresa el valor que fue cargado a tu tarjeta al inscribirla …" at bounding box center [573, 325] width 1146 height 651
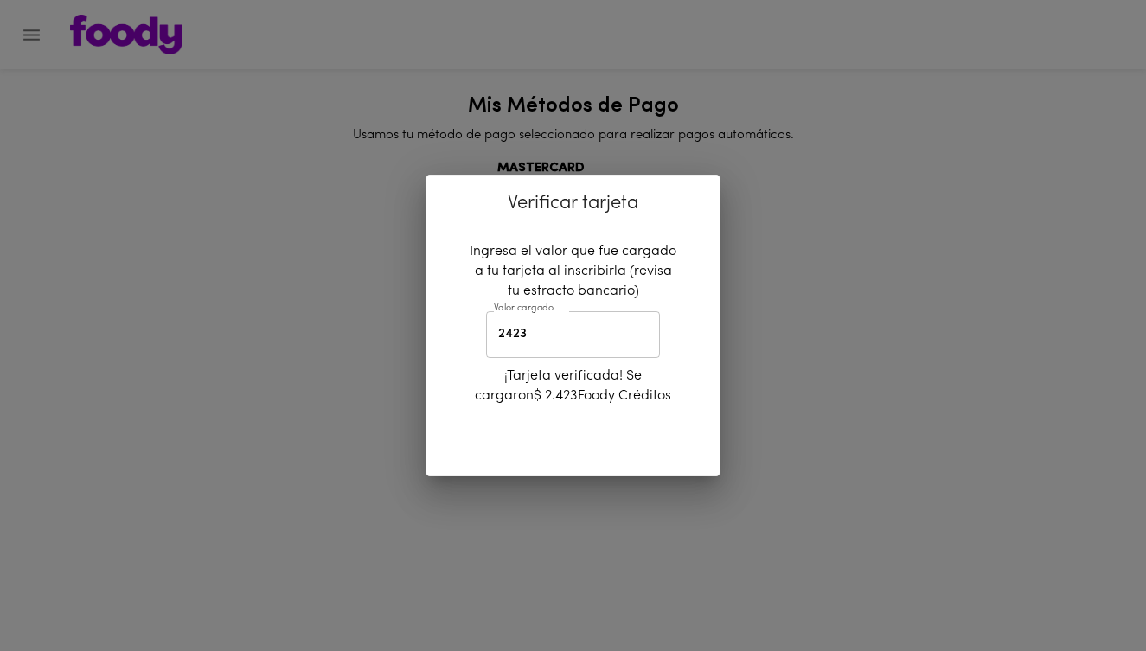
click at [1035, 93] on div "Verificar tarjeta Ingresa el valor que fue cargado a tu tarjeta al inscribirla …" at bounding box center [573, 325] width 1146 height 651
click at [821, 145] on div "Verificar tarjeta Ingresa el valor que fue cargado a tu tarjeta al inscribirla …" at bounding box center [573, 325] width 1146 height 651
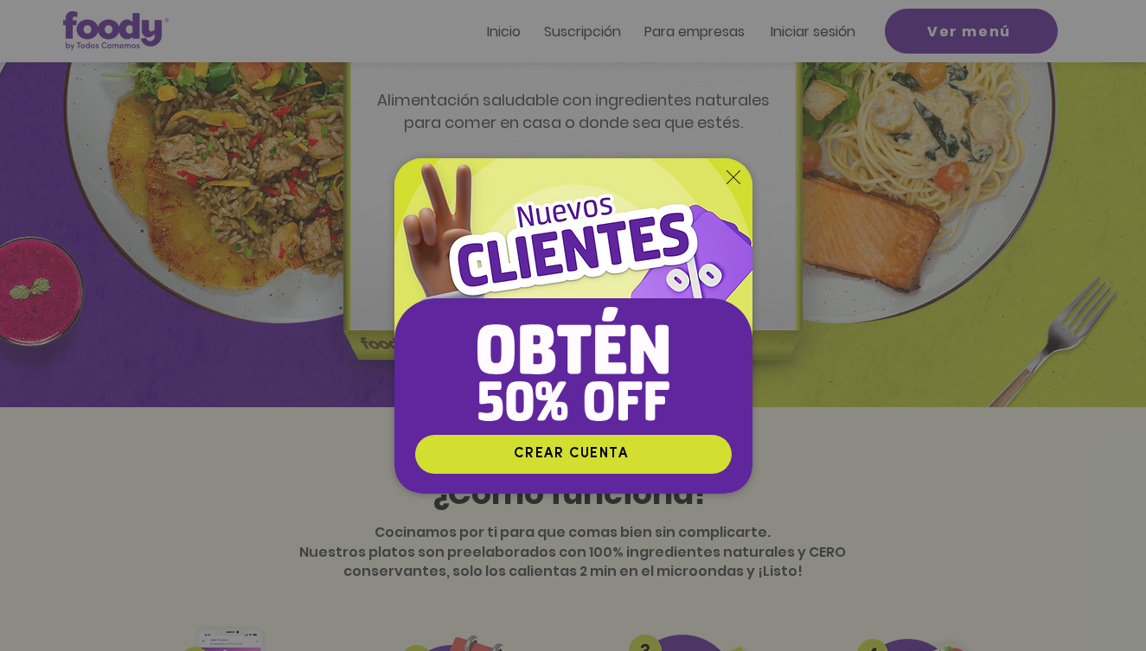
click at [821, 39] on div "Nuevos suscriptores 50% off" at bounding box center [573, 325] width 1146 height 651
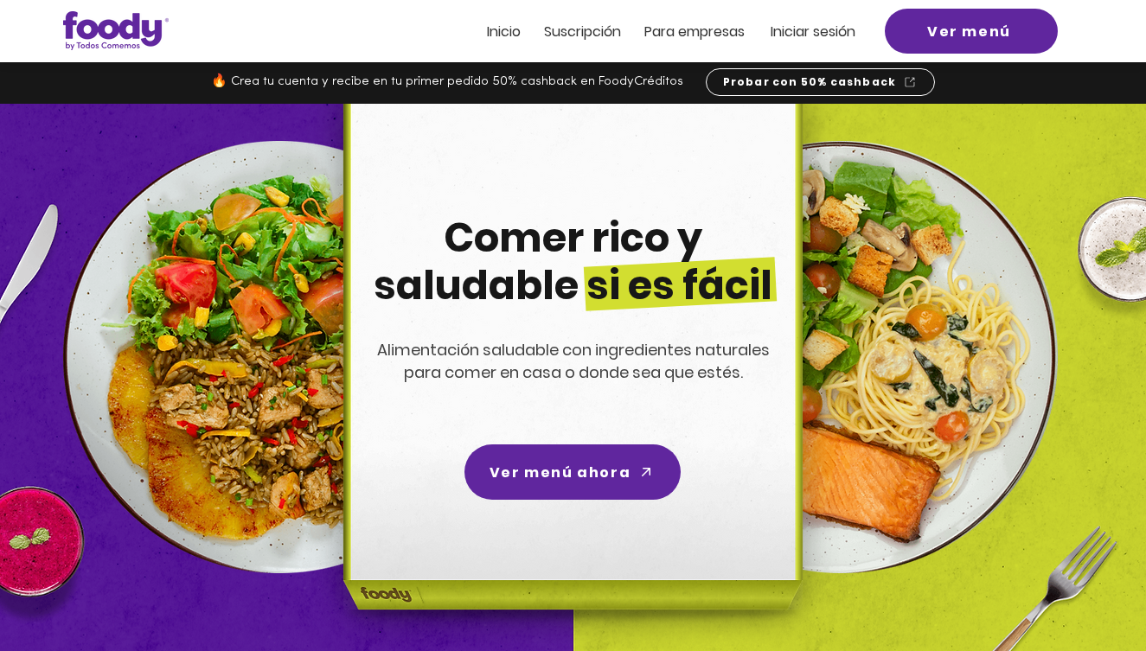
scroll to position [250, 0]
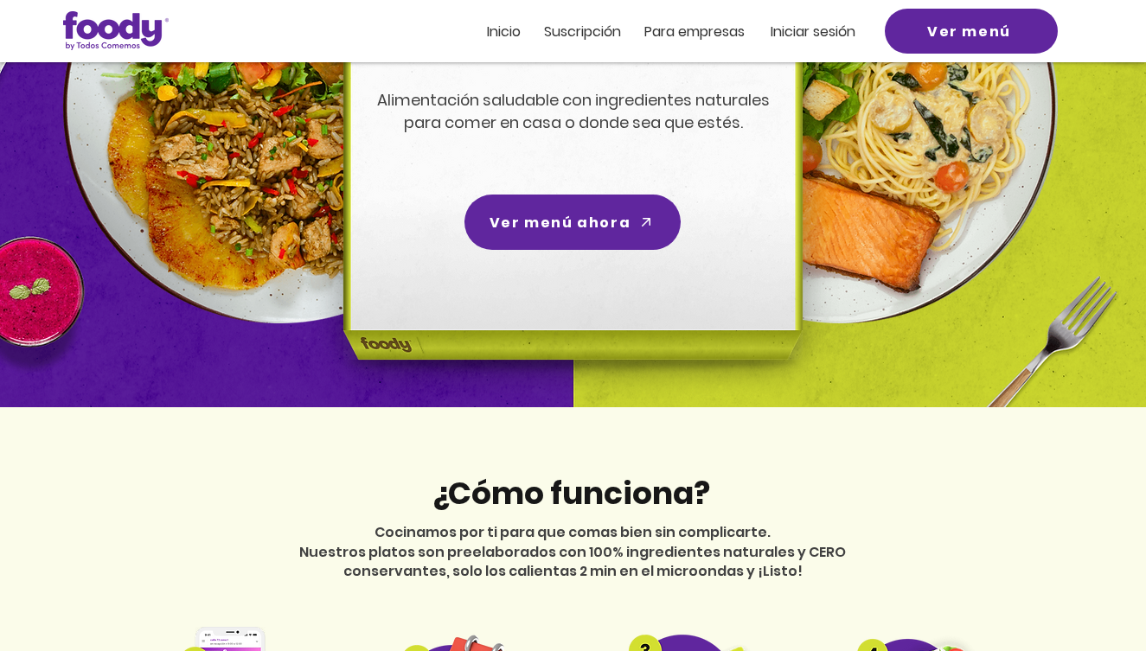
click at [809, 32] on span "Iniciar sesión" at bounding box center [813, 32] width 85 height 20
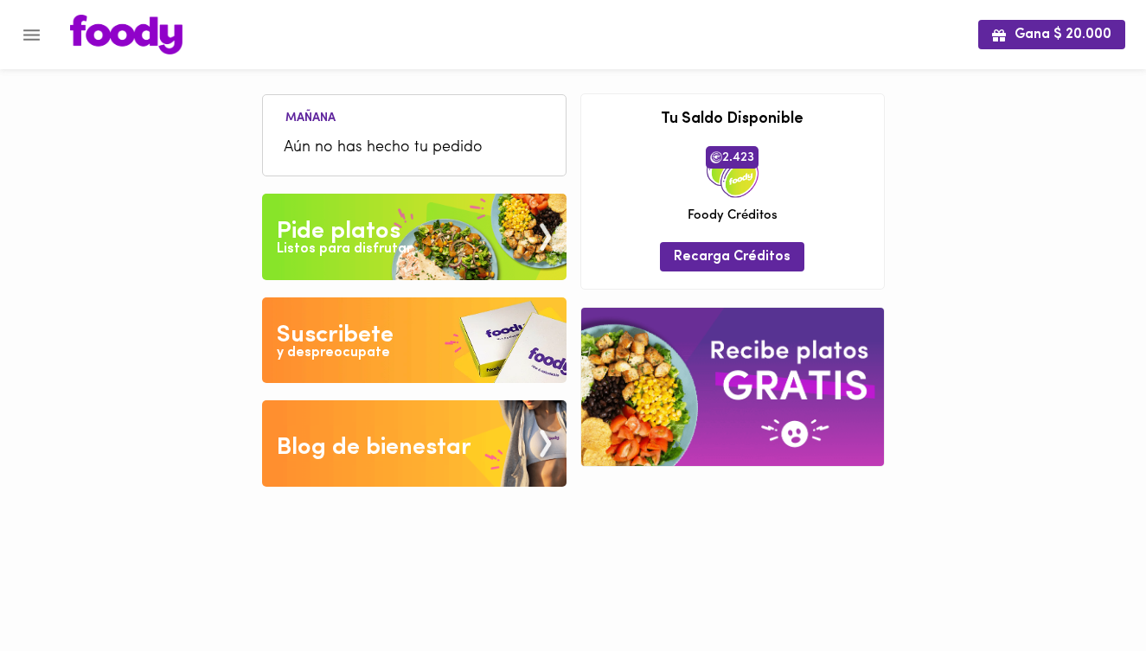
click at [26, 38] on icon "Menu" at bounding box center [31, 34] width 16 height 11
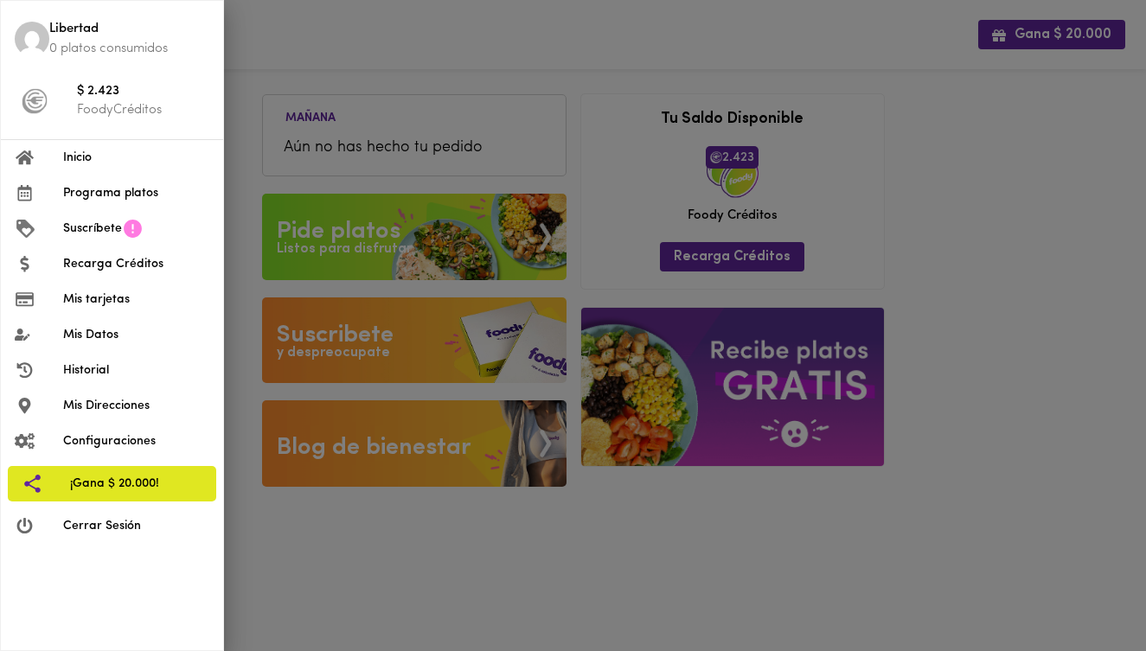
click at [261, 60] on div at bounding box center [573, 325] width 1146 height 651
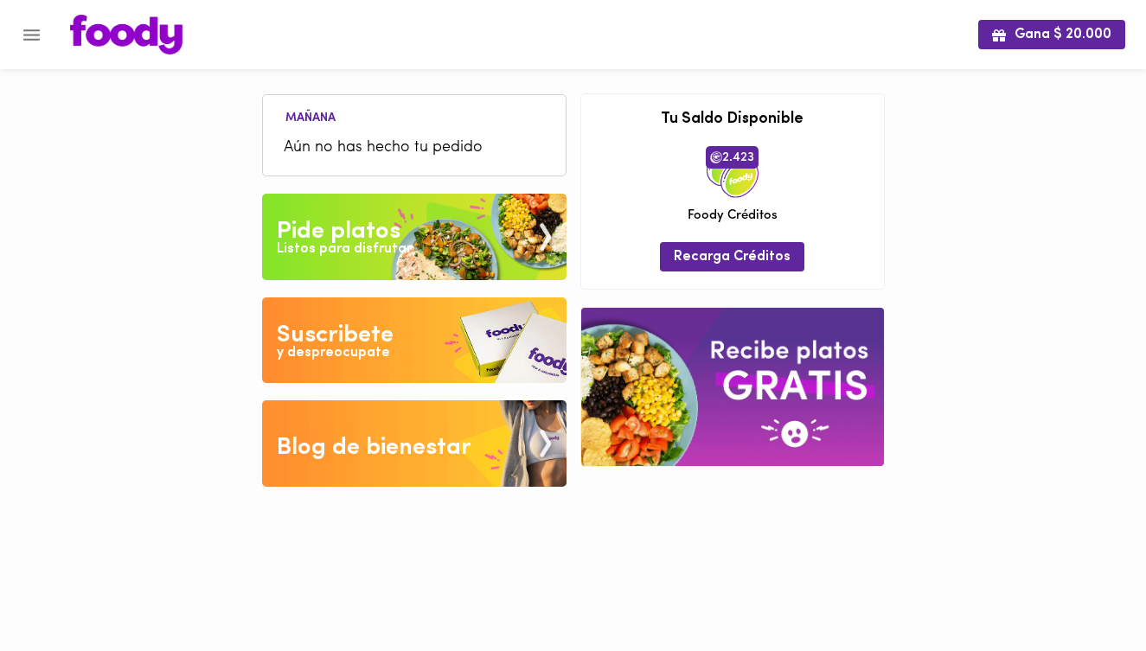
click at [361, 157] on span "Aún no has hecho tu pedido" at bounding box center [414, 148] width 261 height 23
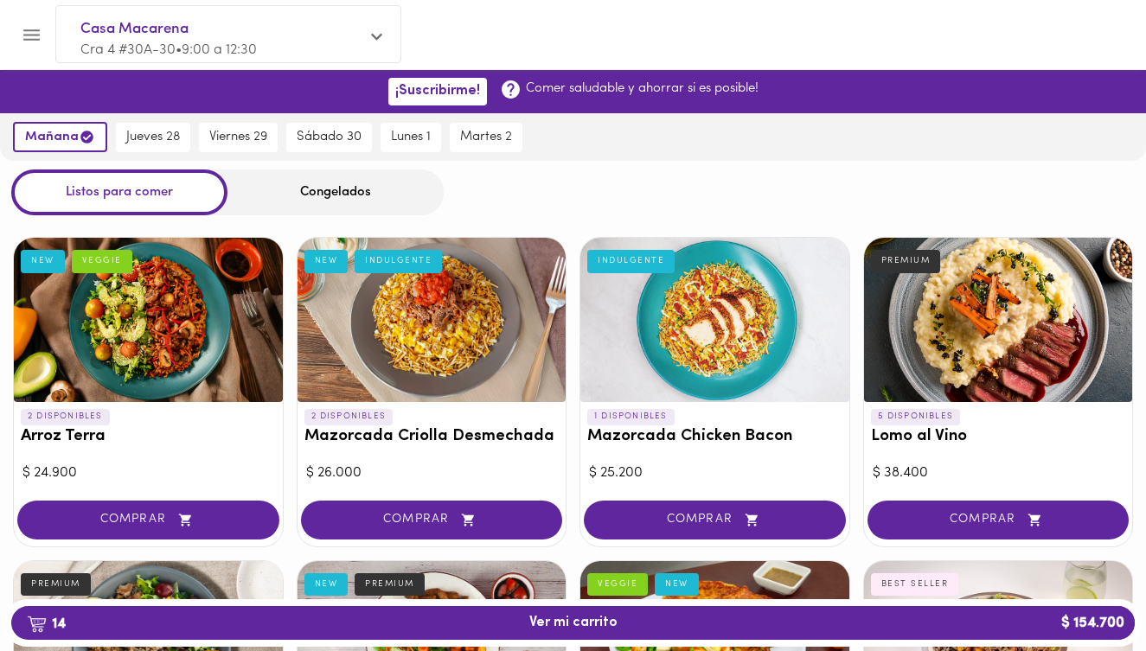
click at [322, 187] on div "Congelados" at bounding box center [335, 192] width 216 height 46
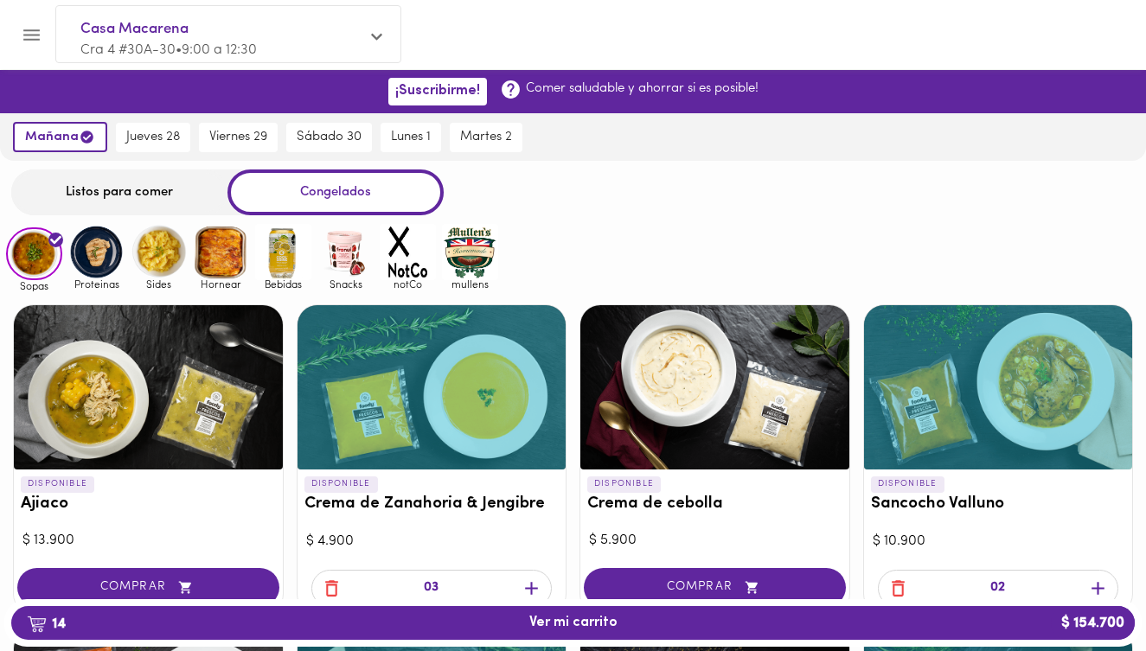
click at [327, 191] on div "Congelados" at bounding box center [335, 192] width 216 height 46
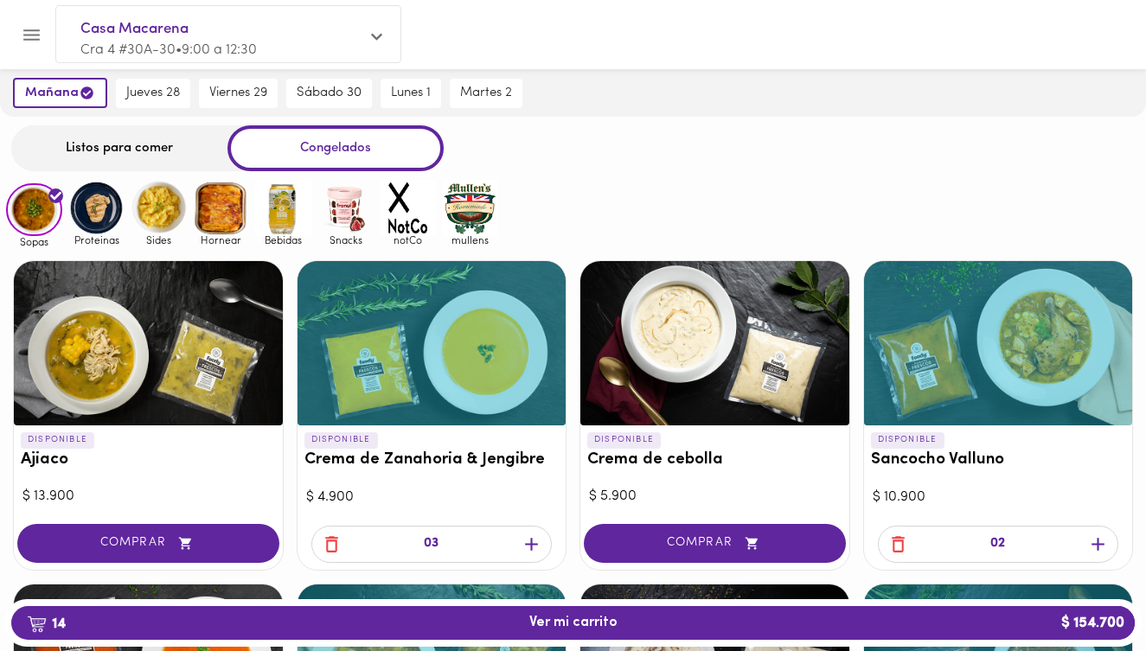
scroll to position [43, 0]
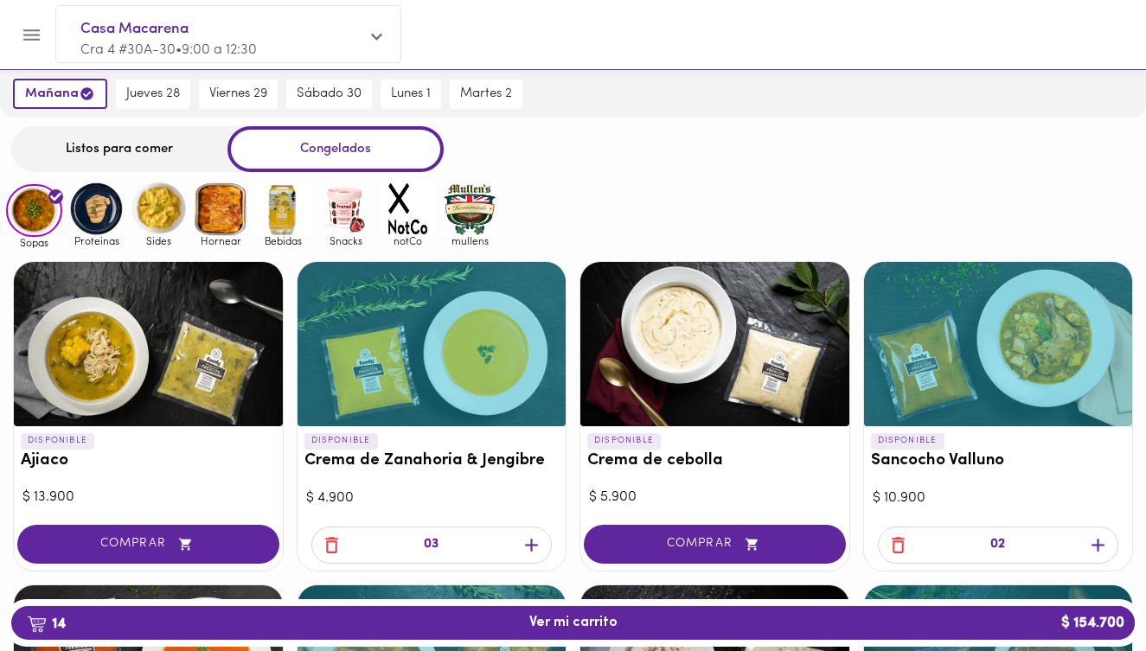
click at [532, 547] on icon "button" at bounding box center [532, 545] width 22 height 22
click at [334, 549] on icon "button" at bounding box center [332, 545] width 22 height 22
click at [333, 549] on icon "button" at bounding box center [332, 545] width 22 height 22
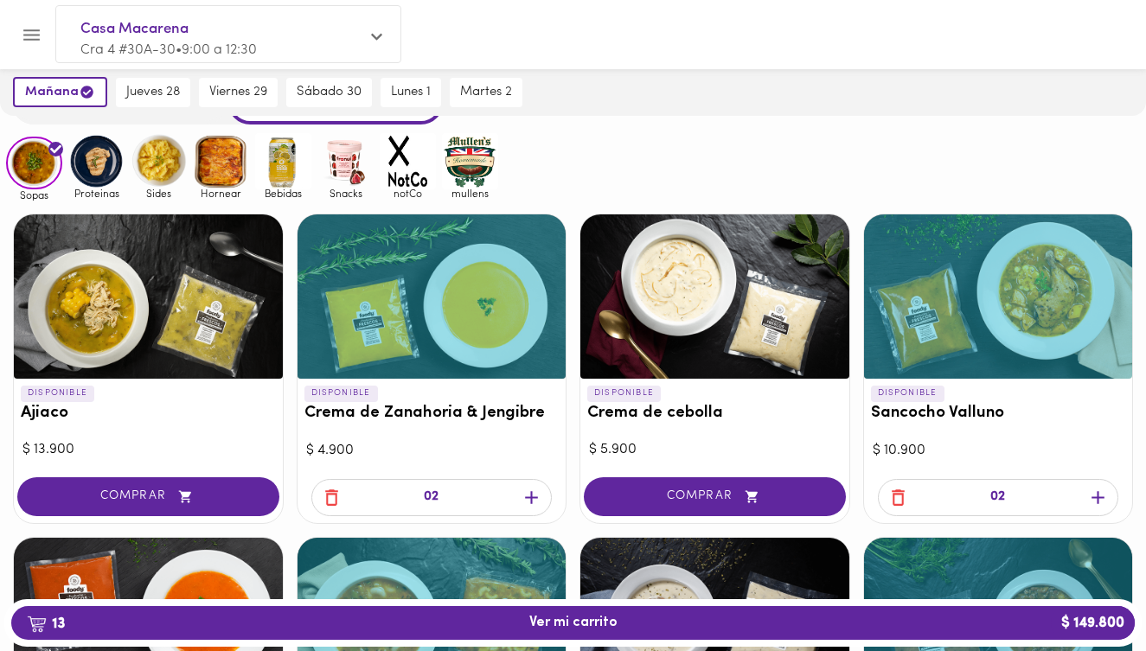
scroll to position [89, 0]
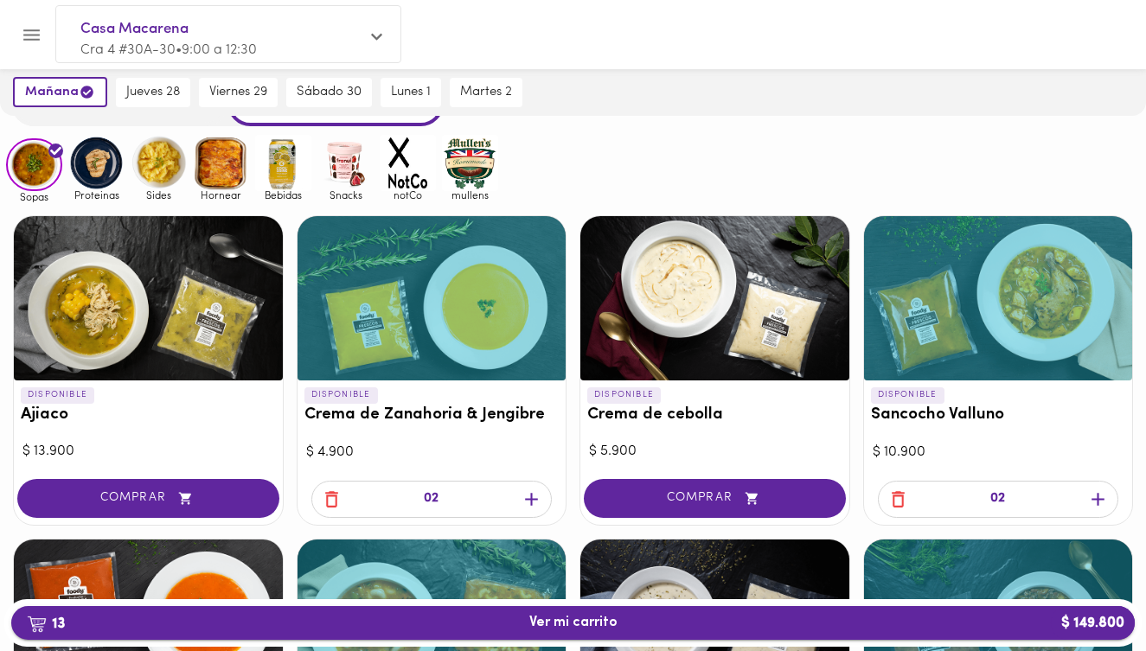
click at [415, 619] on span "13 Ver mi carrito $ 149.800" at bounding box center [573, 623] width 1096 height 16
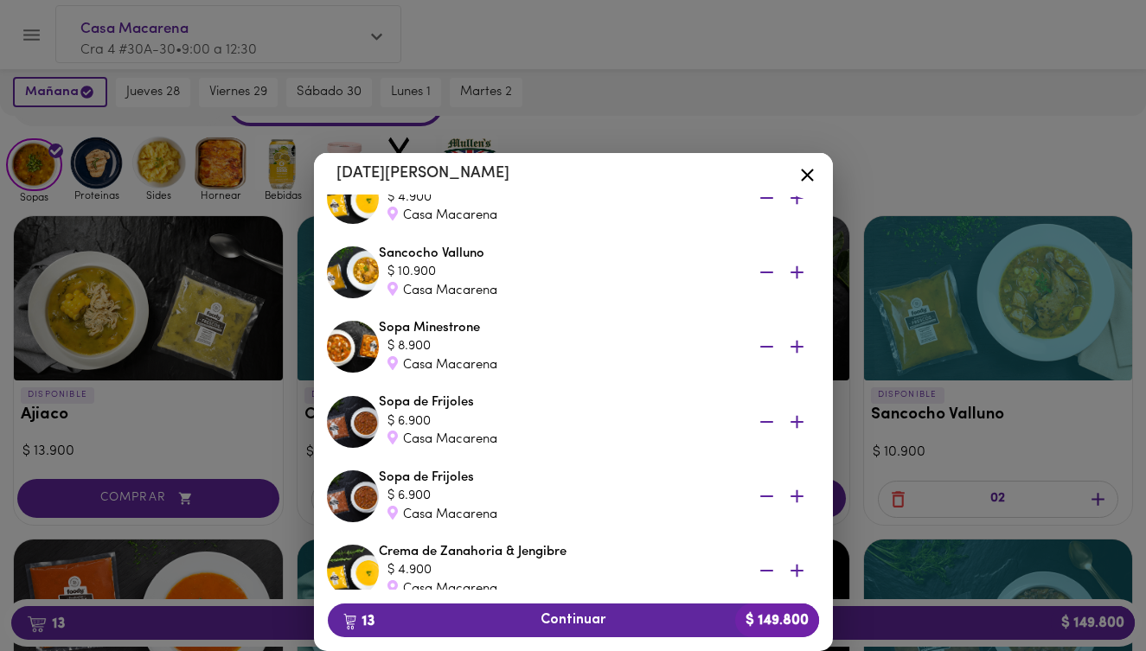
scroll to position [162, 0]
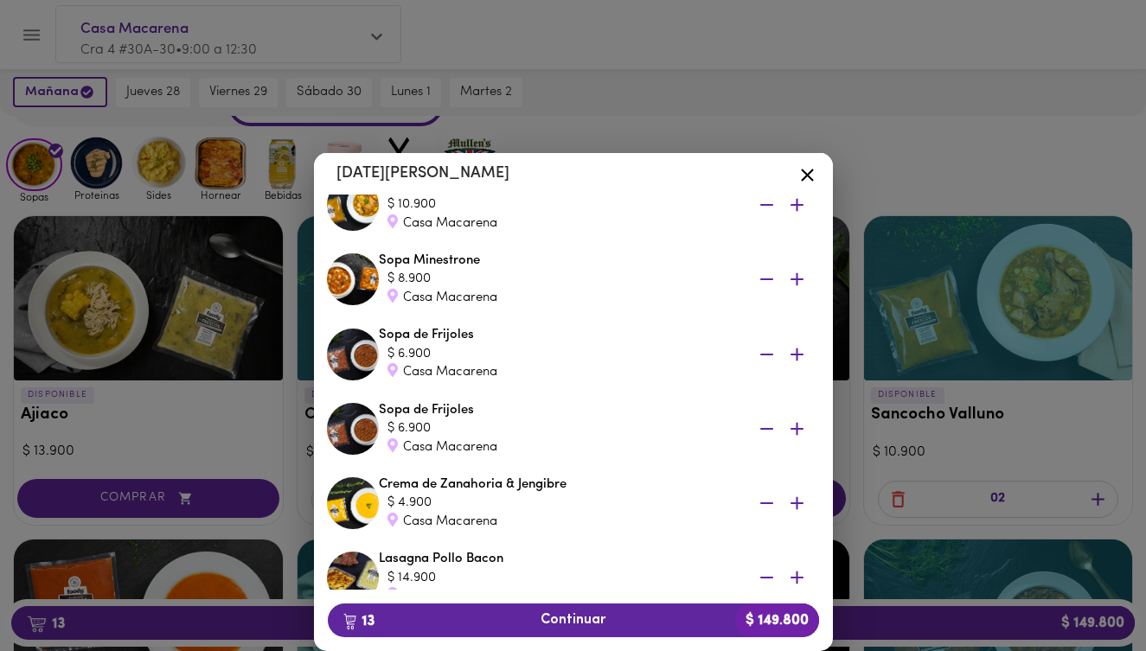
click at [764, 428] on icon "button" at bounding box center [766, 429] width 13 height 2
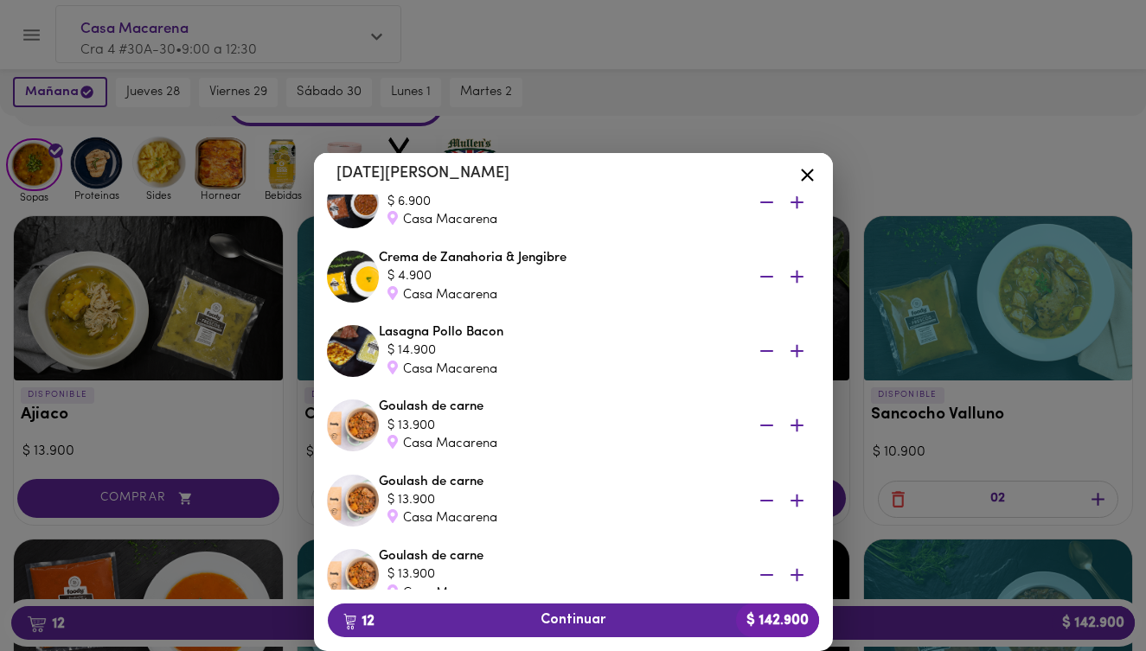
scroll to position [319, 0]
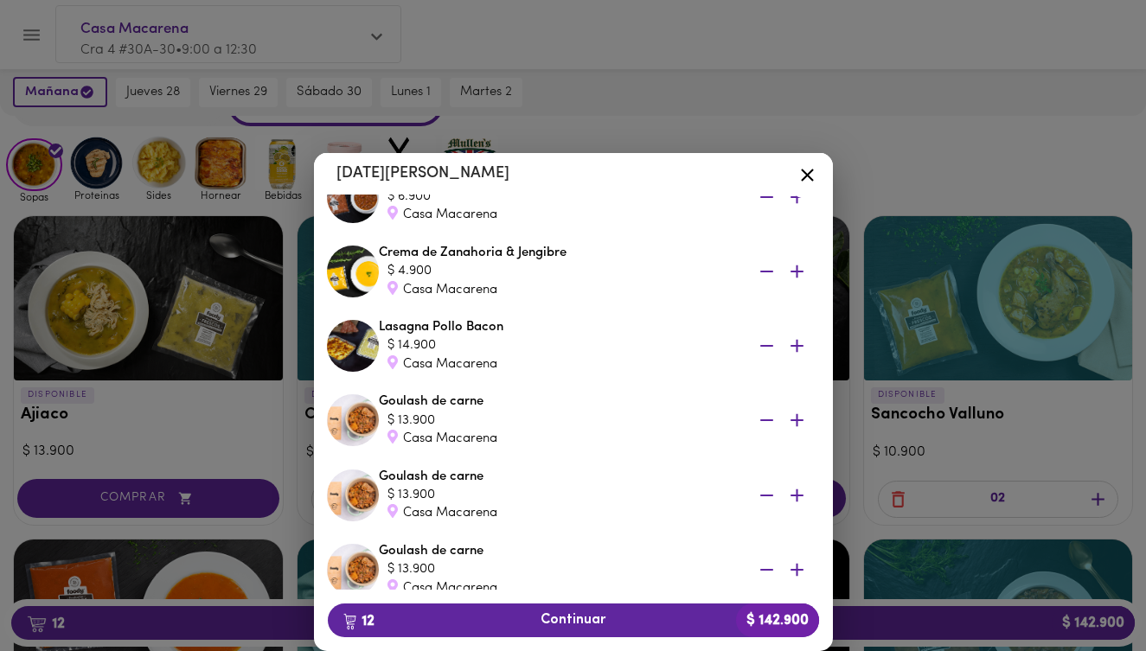
click at [768, 420] on icon "button" at bounding box center [766, 420] width 13 height 2
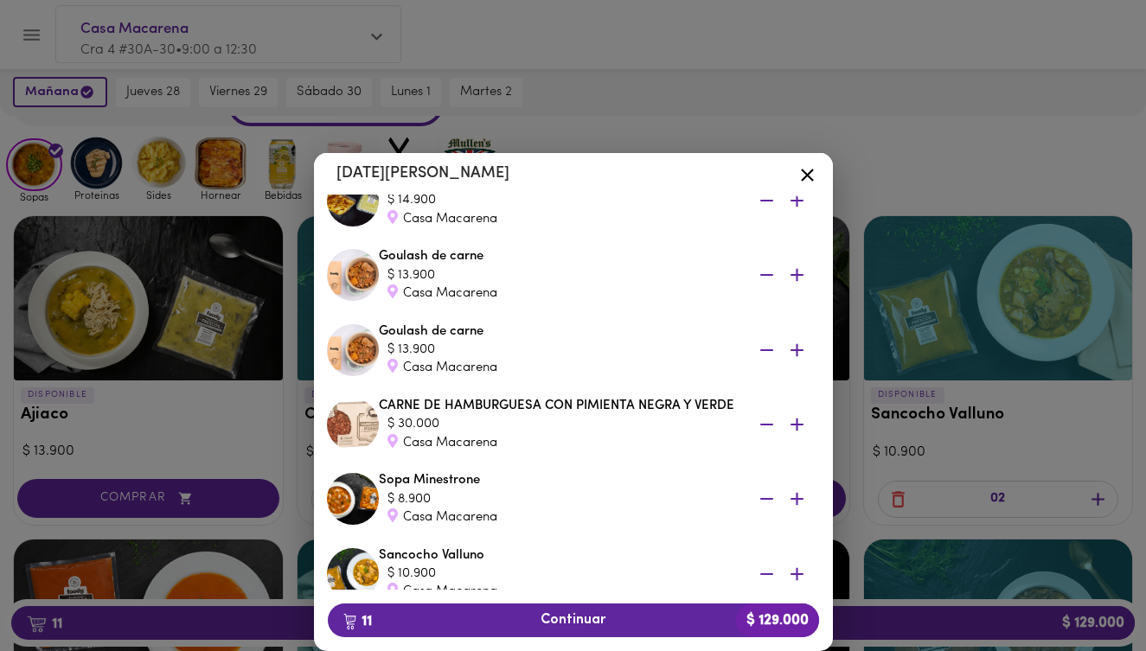
scroll to position [465, 0]
click at [770, 423] on icon "button" at bounding box center [766, 424] width 13 height 2
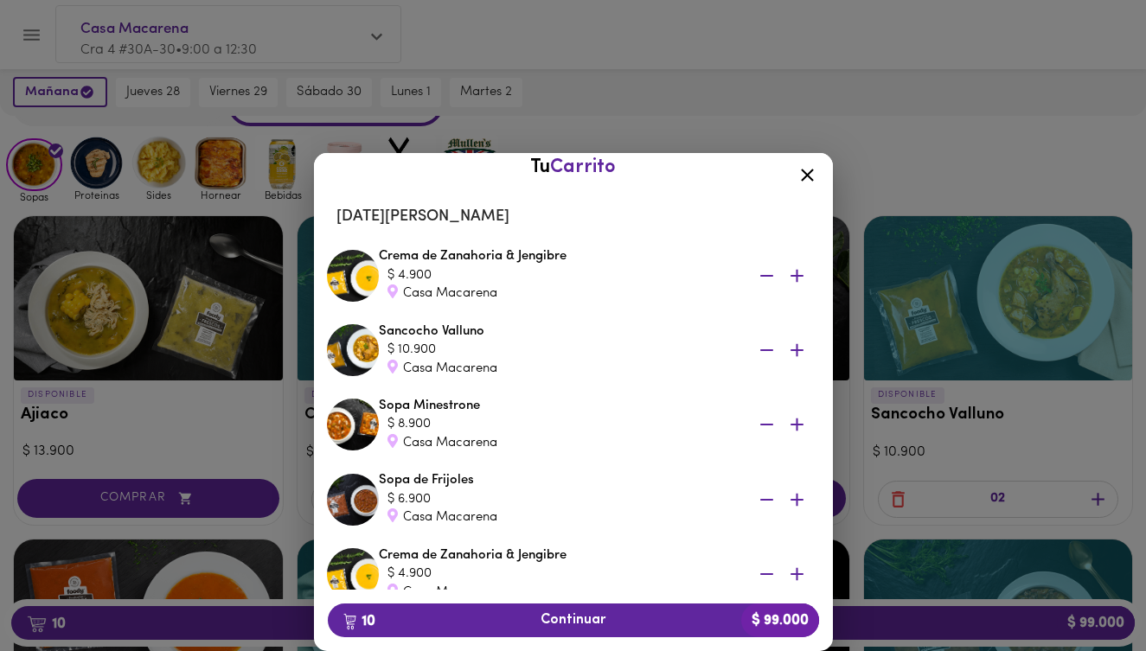
scroll to position [0, 0]
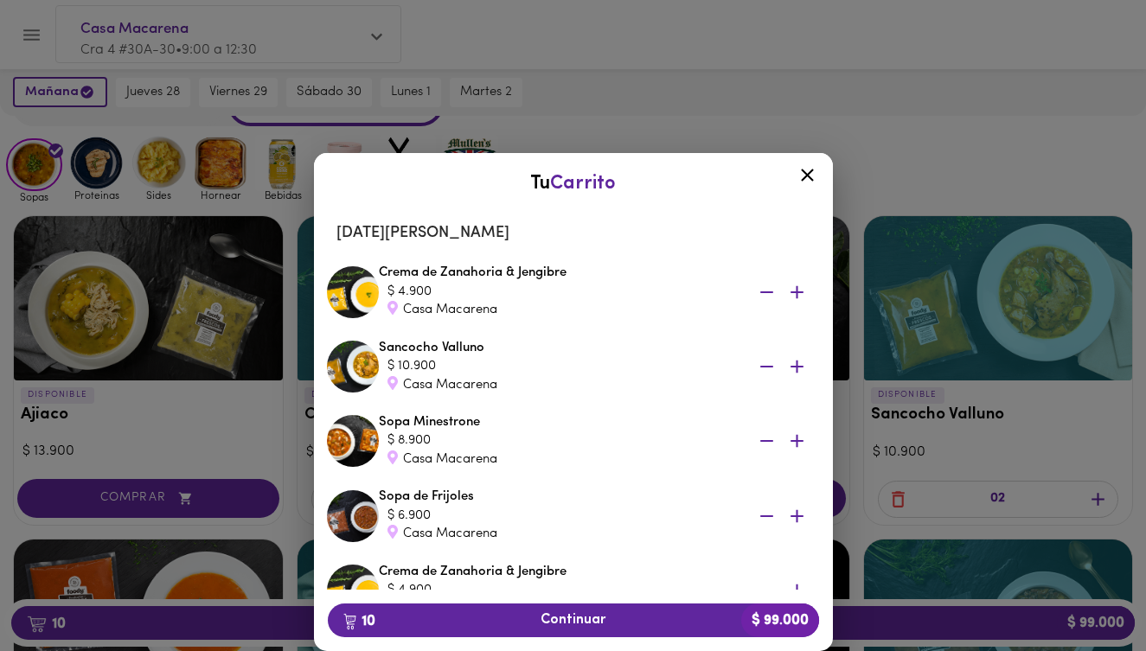
click at [761, 364] on icon "button" at bounding box center [767, 366] width 22 height 22
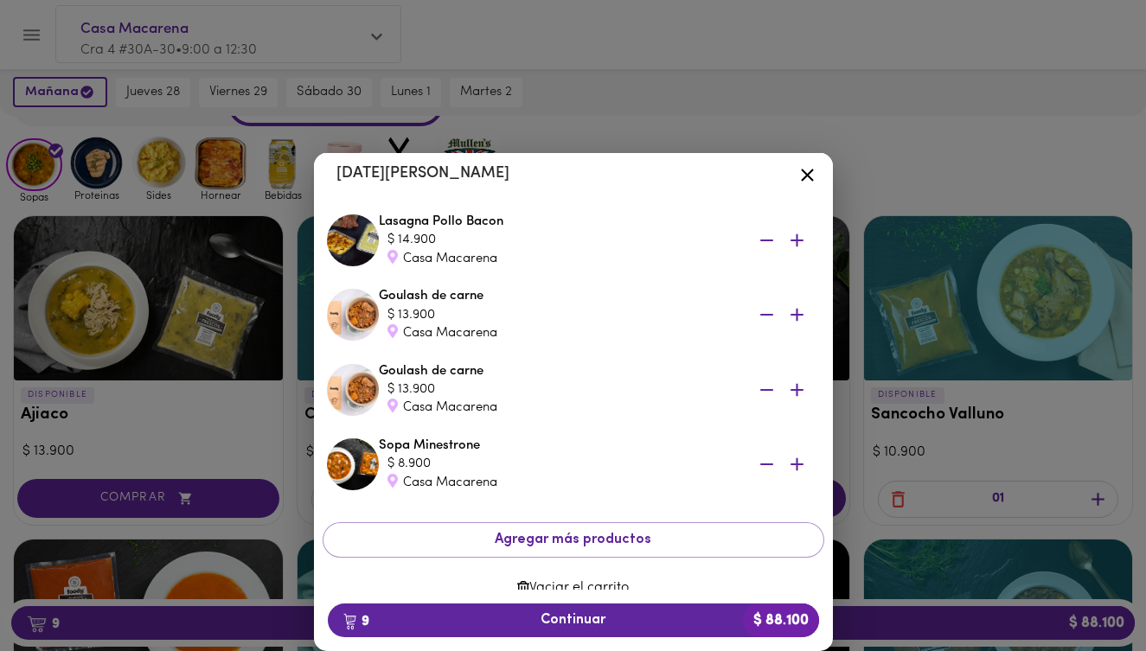
scroll to position [424, 0]
click at [561, 619] on span "9 Continuar $ 88.100" at bounding box center [574, 620] width 464 height 16
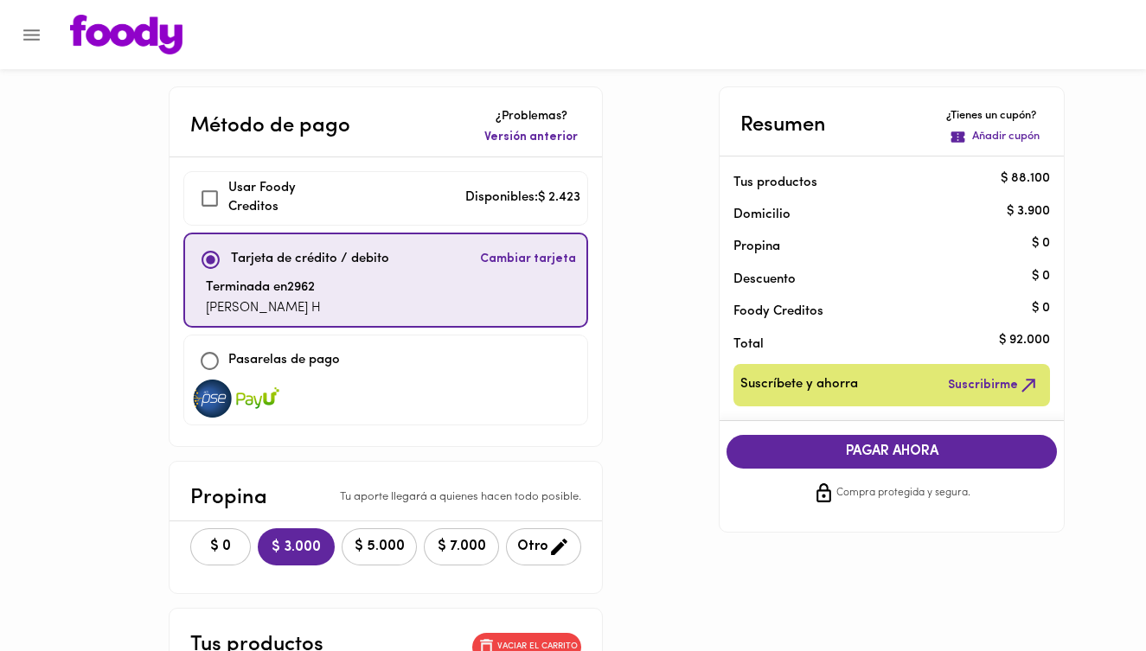
checkbox input "true"
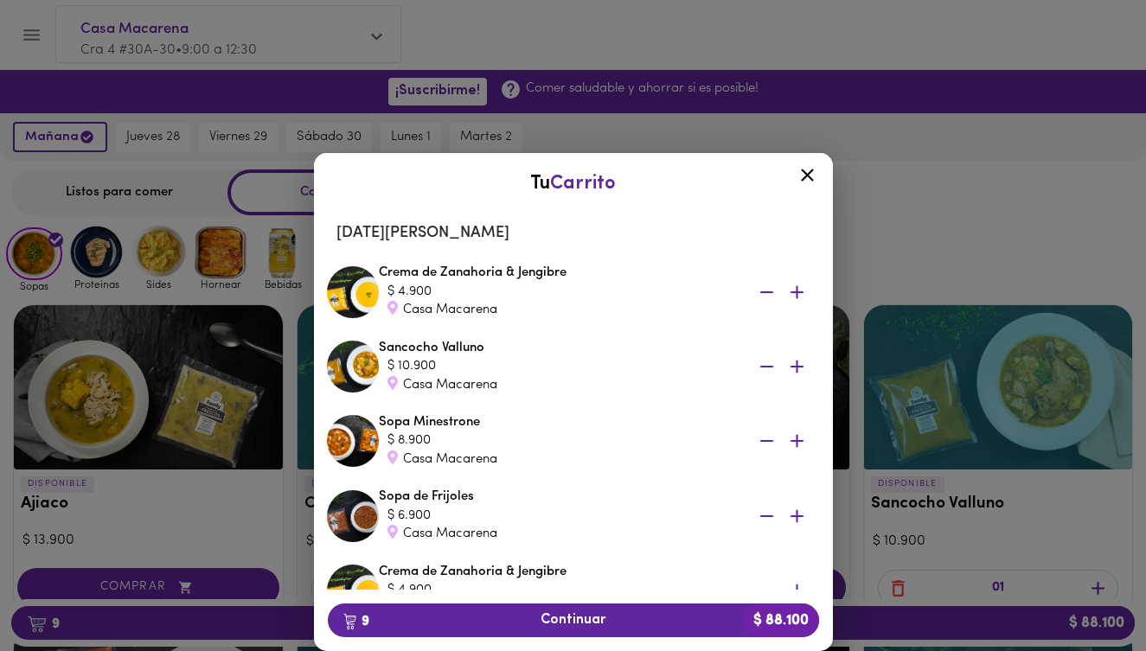
click at [798, 291] on icon "button" at bounding box center [796, 291] width 13 height 13
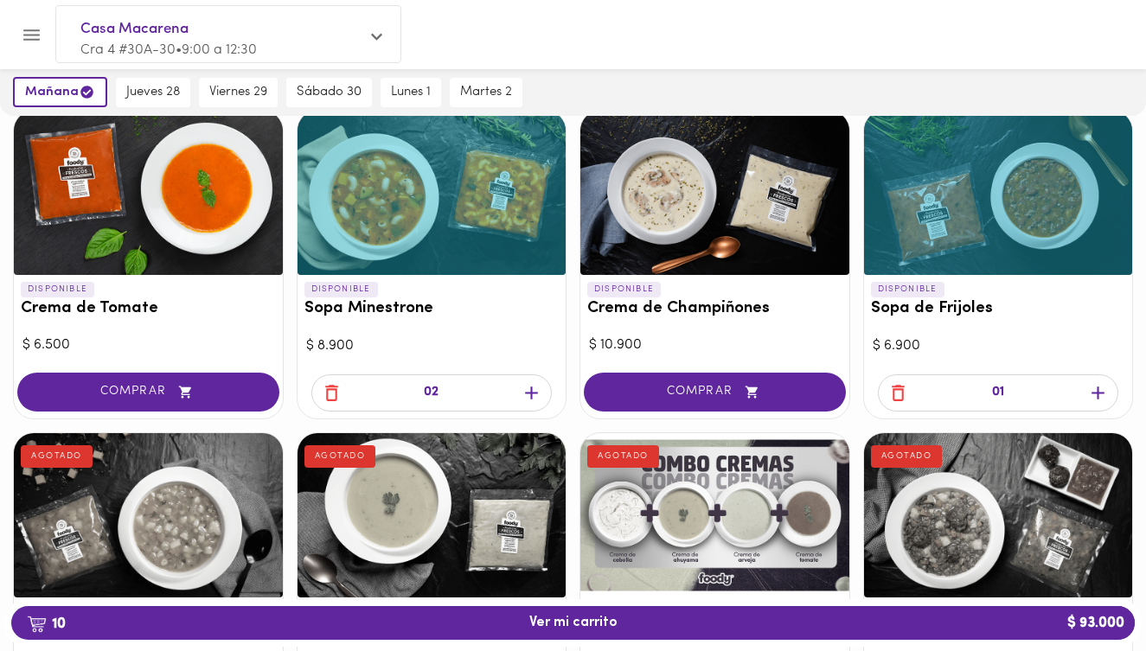
scroll to position [515, 0]
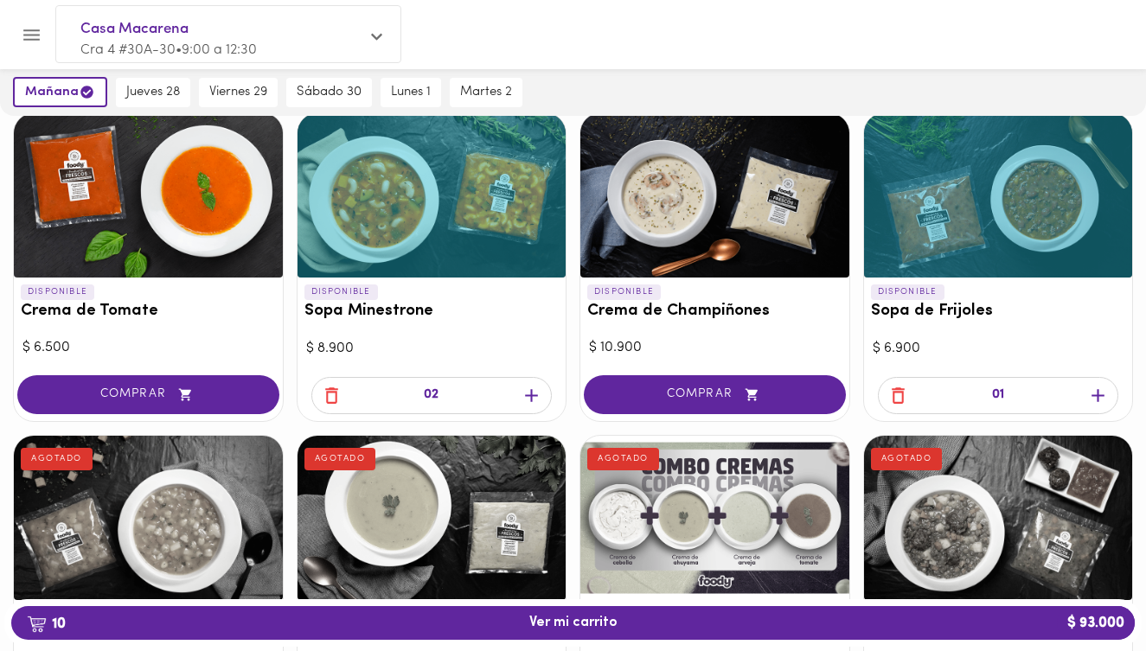
click at [1096, 393] on icon "button" at bounding box center [1097, 395] width 13 height 13
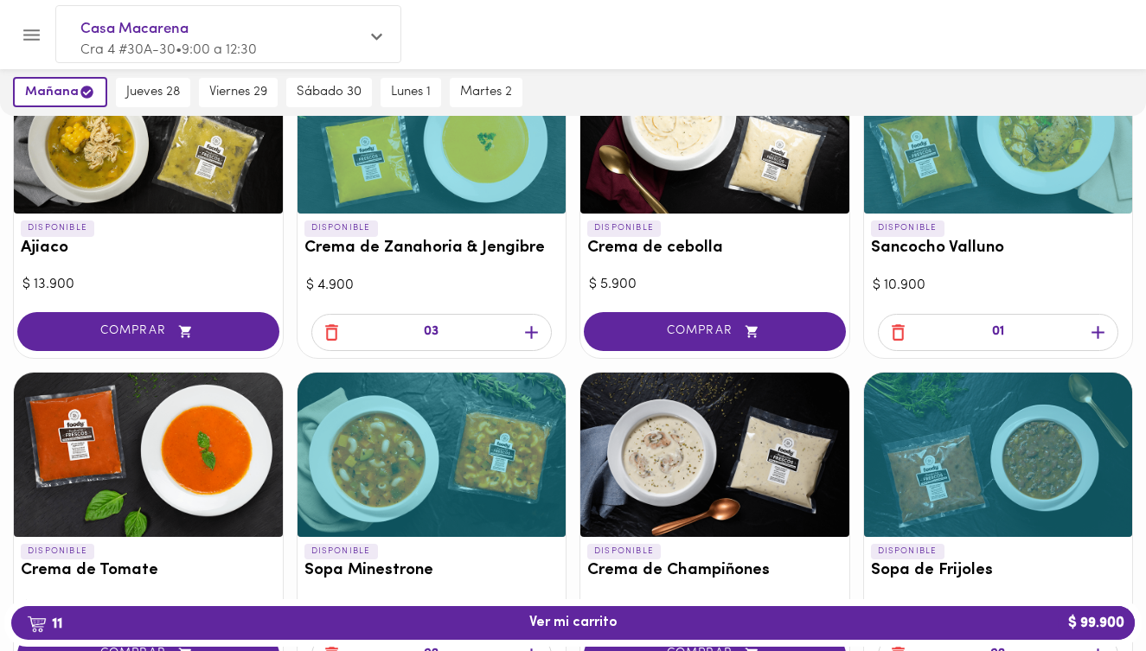
scroll to position [259, 0]
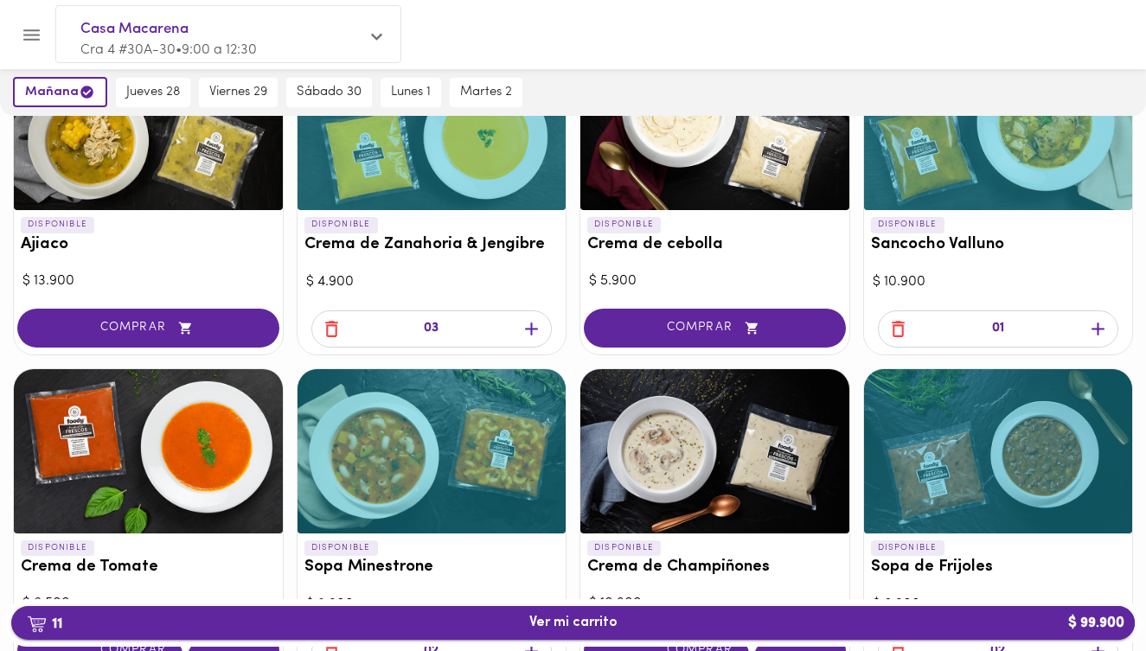
click at [578, 622] on span "11 Ver mi carrito $ 99.900" at bounding box center [573, 623] width 88 height 16
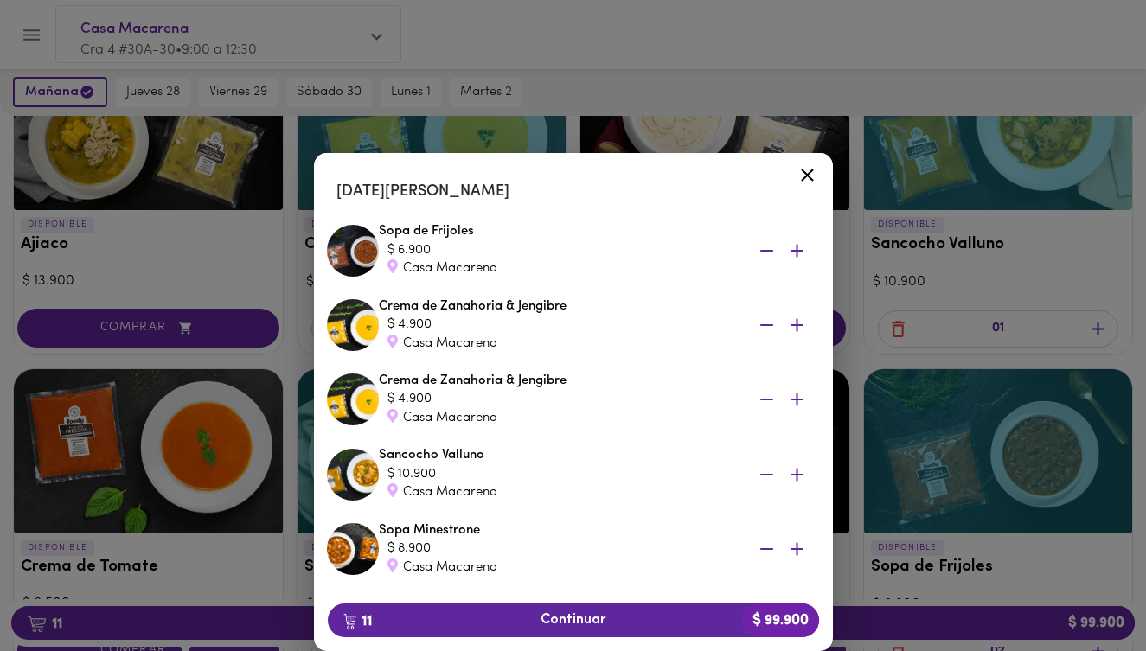
scroll to position [42, 0]
click at [797, 472] on icon "button" at bounding box center [796, 474] width 13 height 13
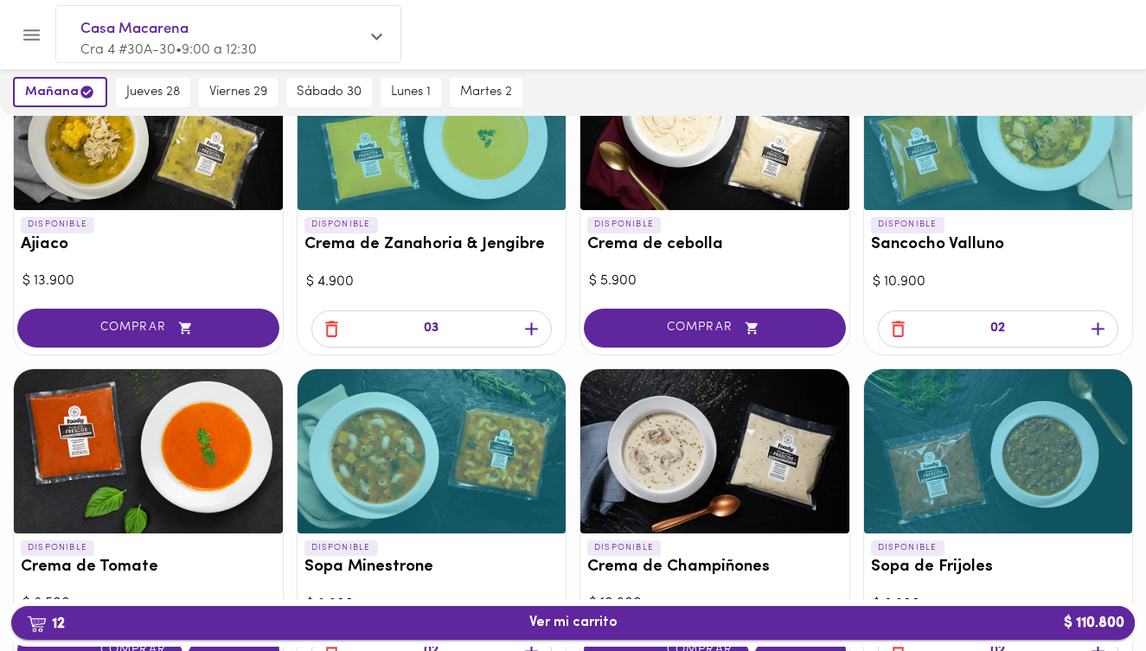
click at [559, 619] on span "12 Ver mi carrito $ 110.800" at bounding box center [573, 623] width 88 height 16
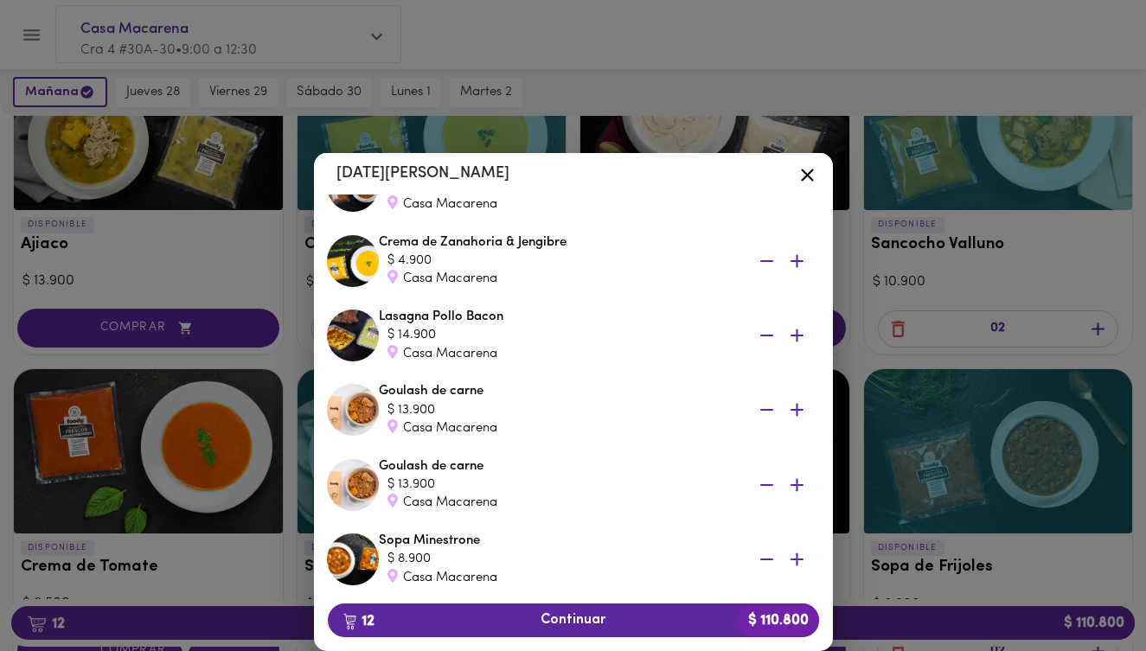
scroll to position [674, 0]
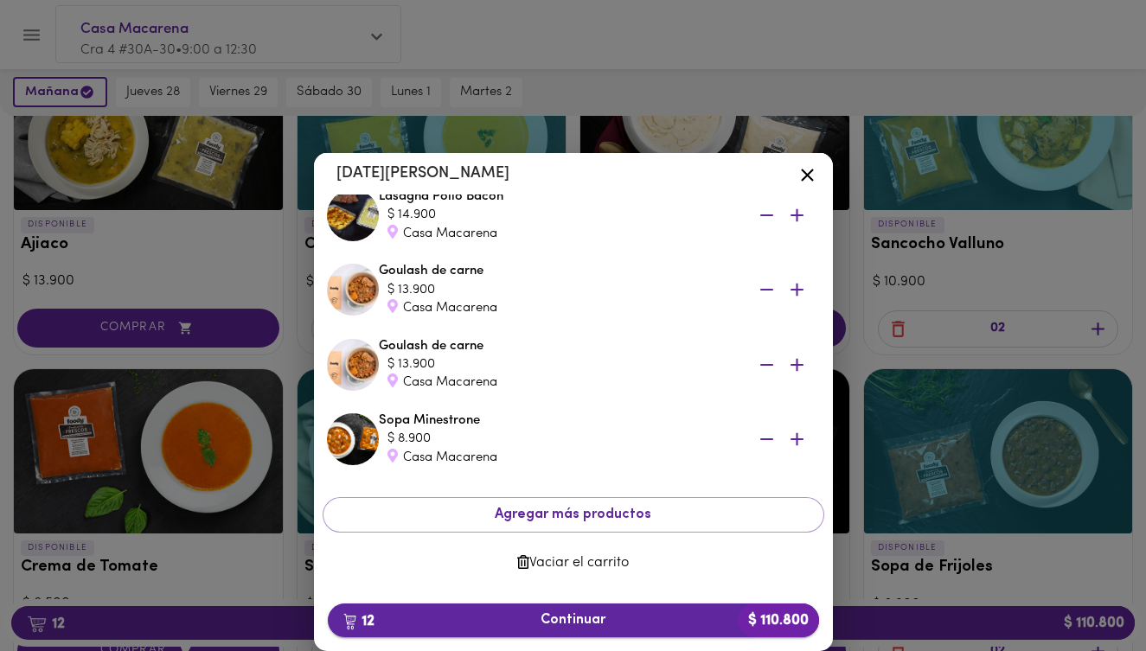
click at [543, 615] on span "12 Continuar $ 110.800" at bounding box center [574, 620] width 464 height 16
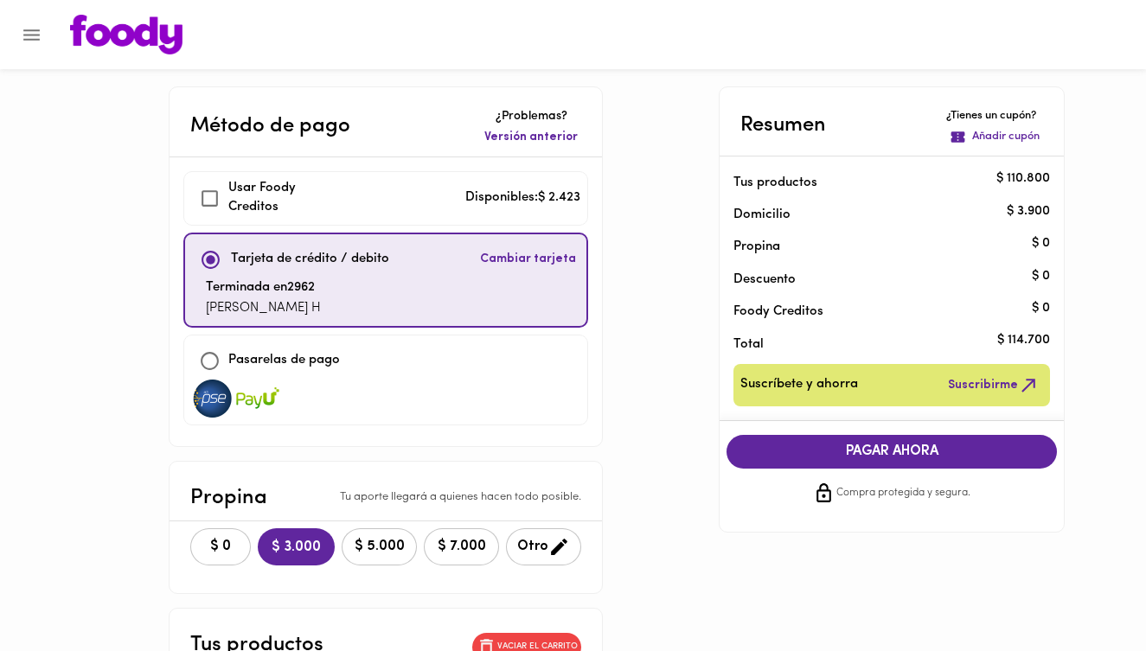
checkbox input "true"
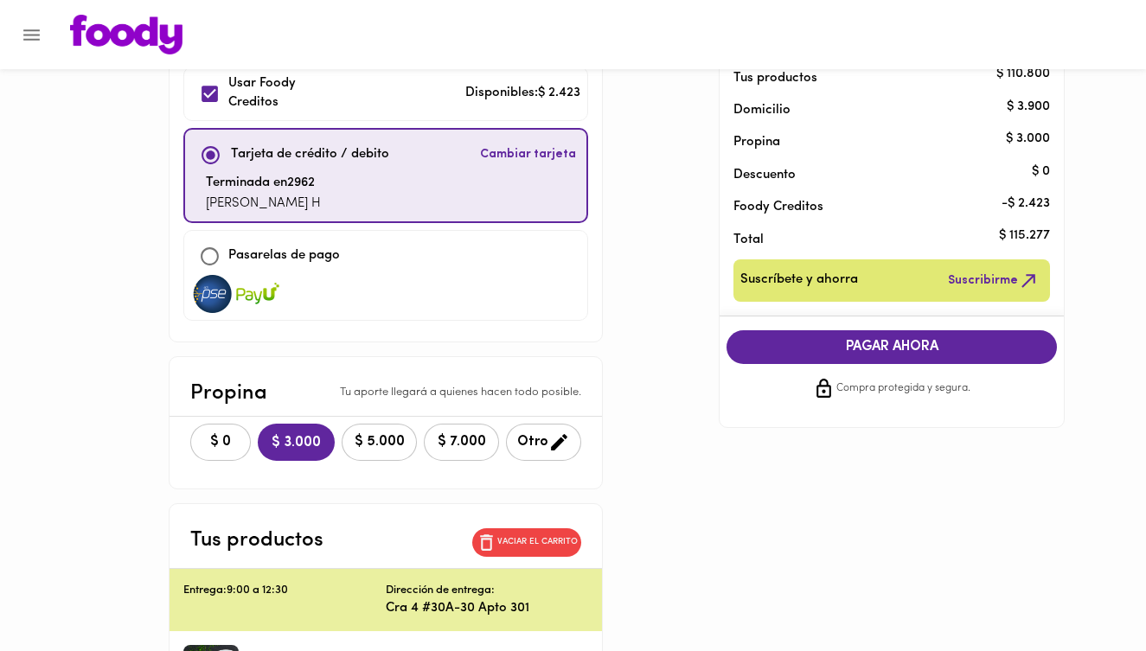
scroll to position [8, 0]
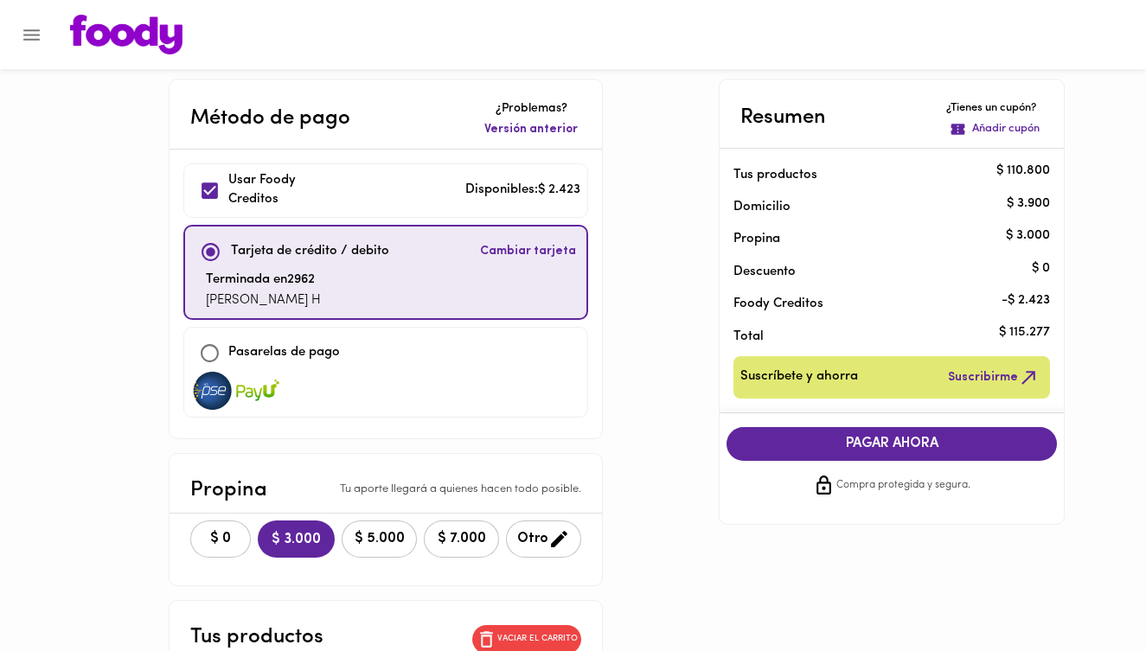
click at [910, 438] on span "PAGAR AHORA" at bounding box center [892, 444] width 296 height 16
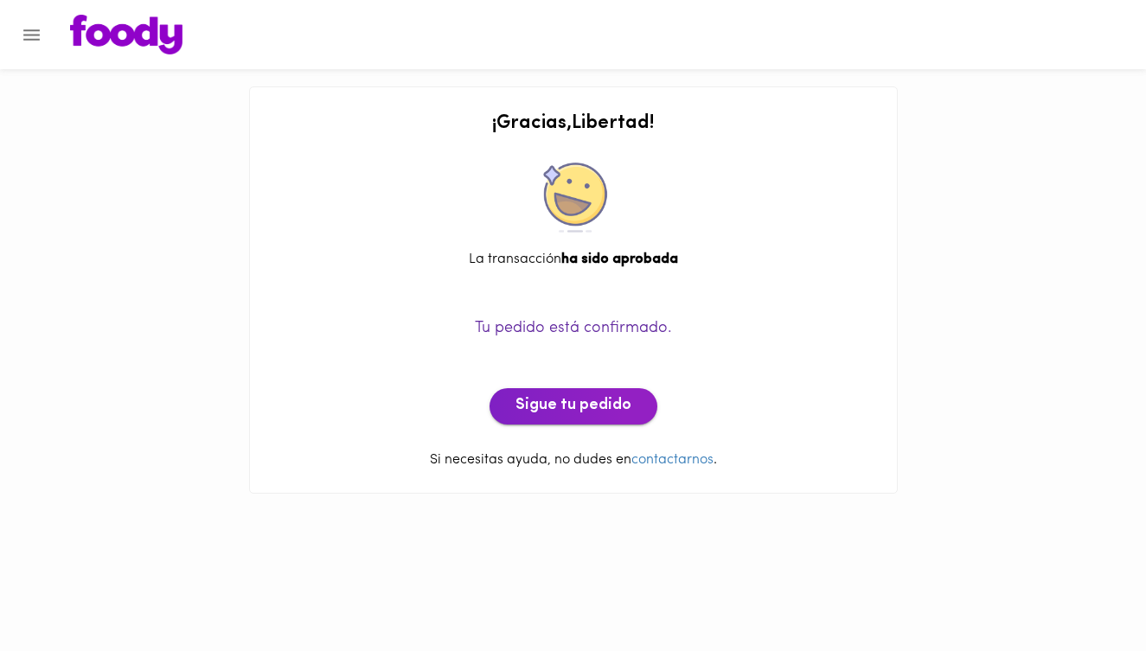
click at [595, 409] on span "Sigue tu pedido" at bounding box center [573, 406] width 116 height 19
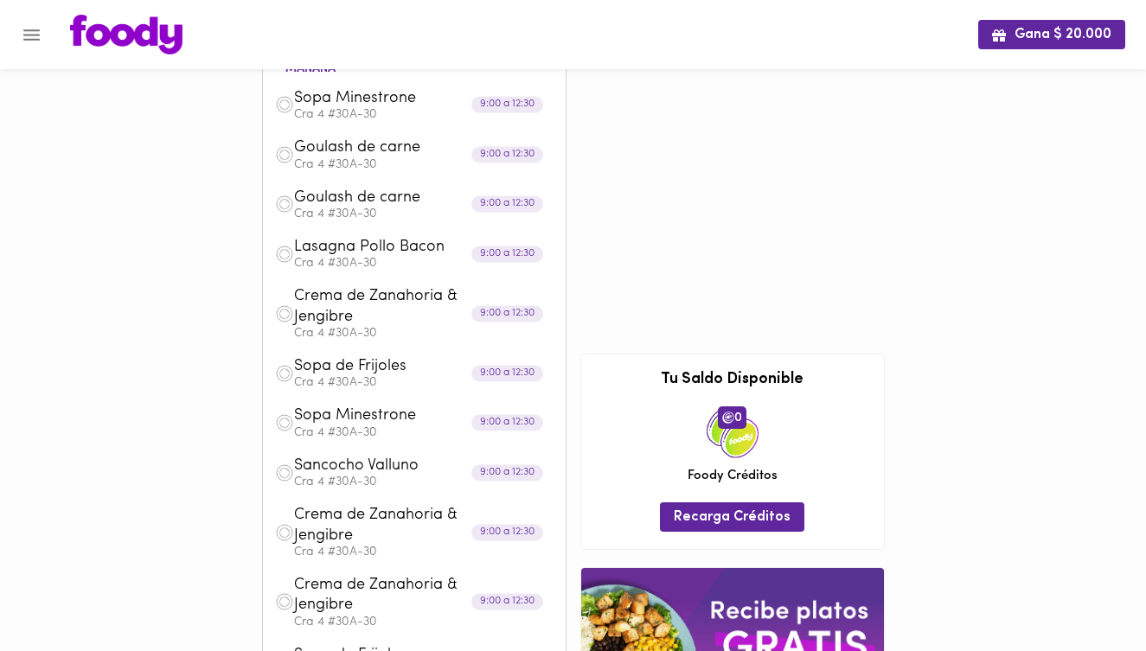
scroll to position [50, 0]
